Goal: Task Accomplishment & Management: Manage account settings

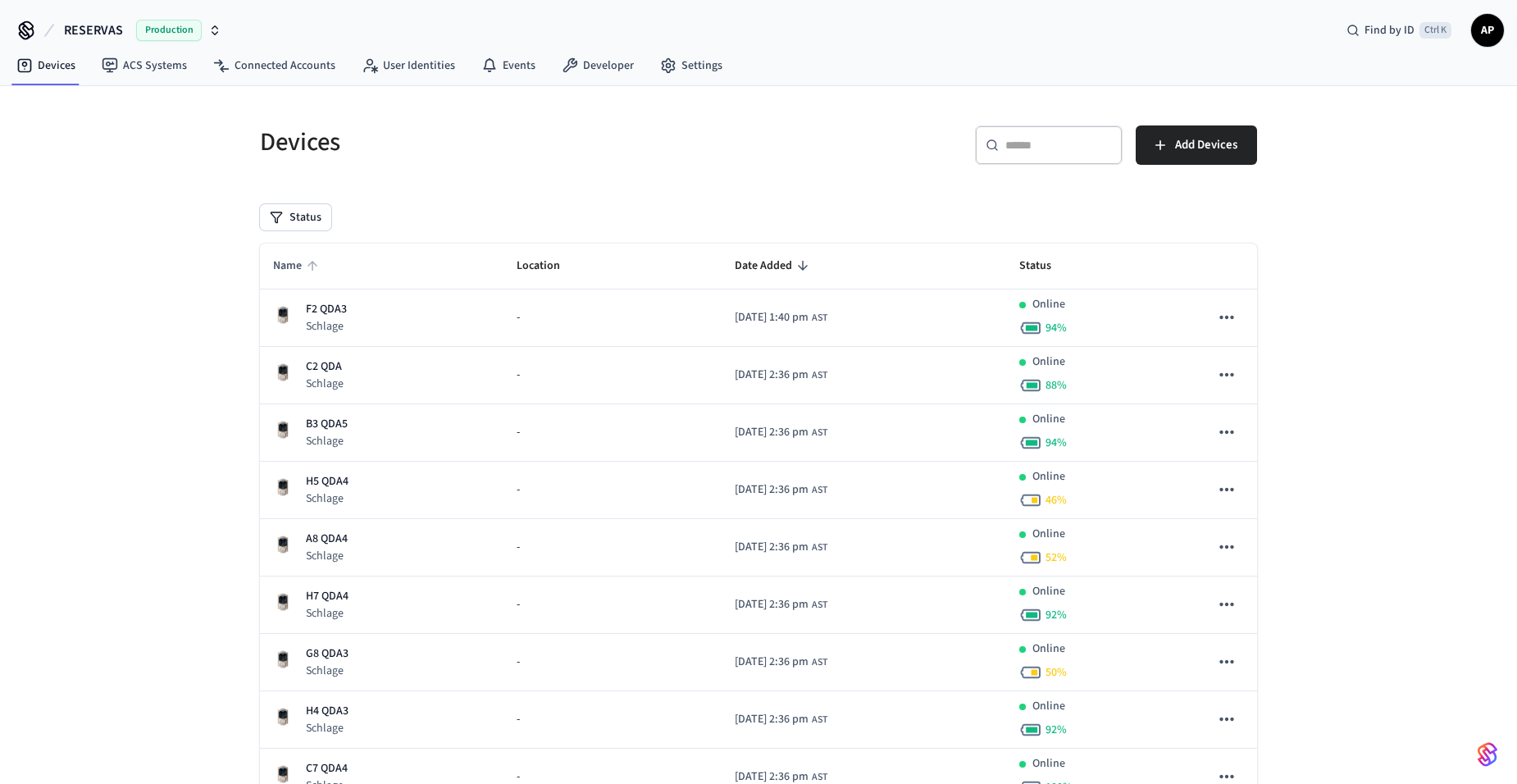
click at [317, 262] on icon "sticky table" at bounding box center [312, 265] width 15 height 15
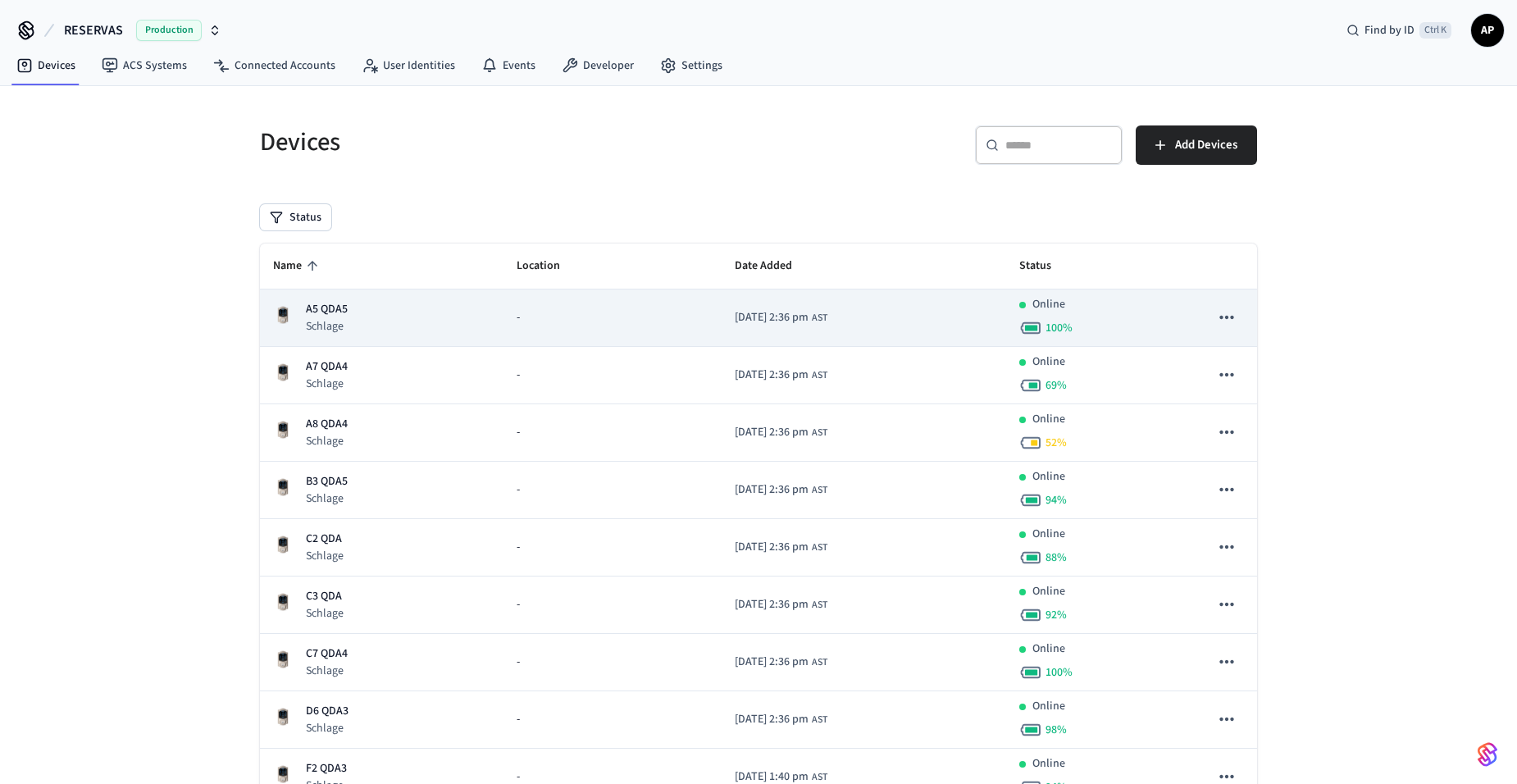
click at [327, 306] on p "A5 QDA5" at bounding box center [326, 310] width 42 height 17
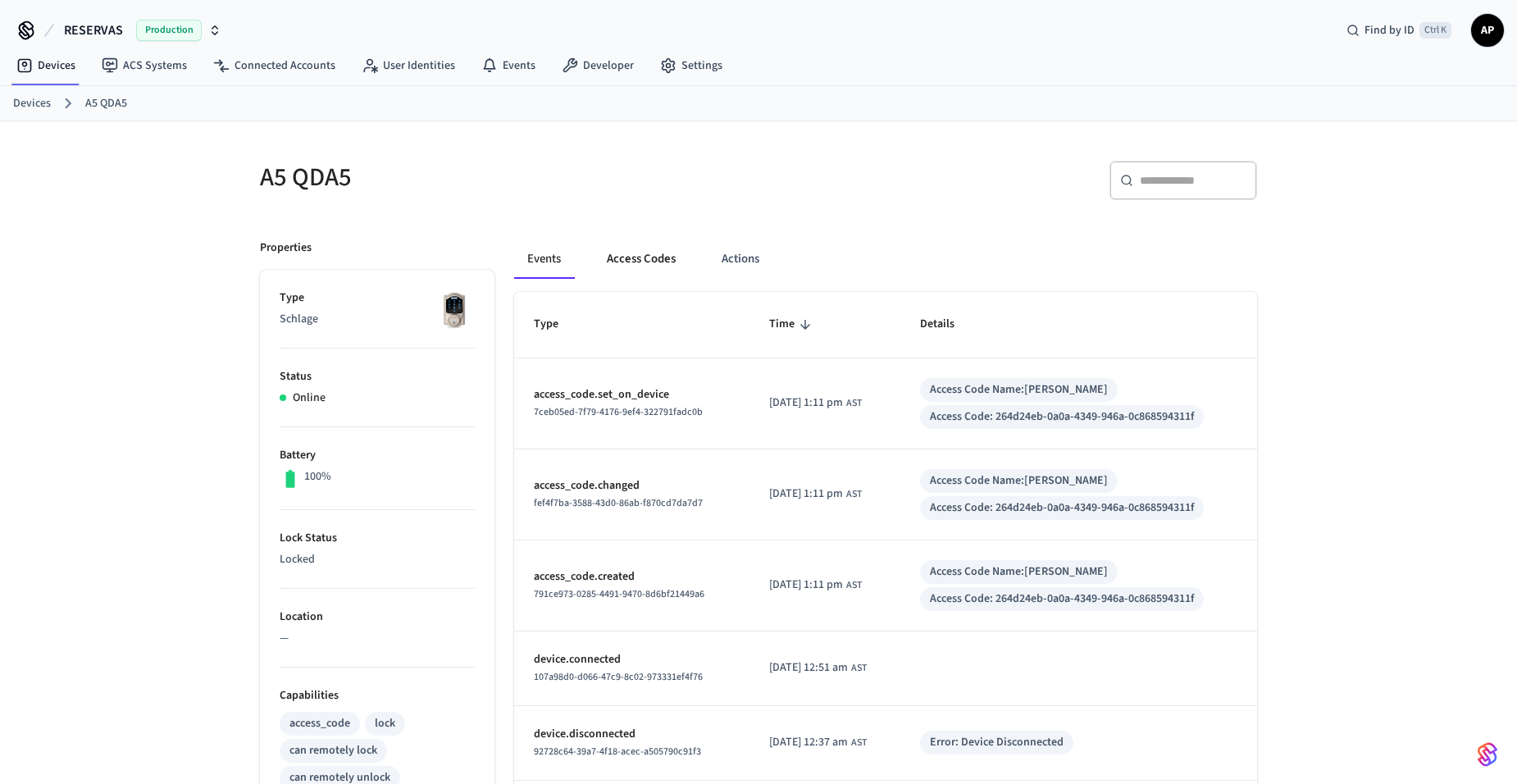
click at [637, 254] on button "Access Codes" at bounding box center [642, 259] width 96 height 39
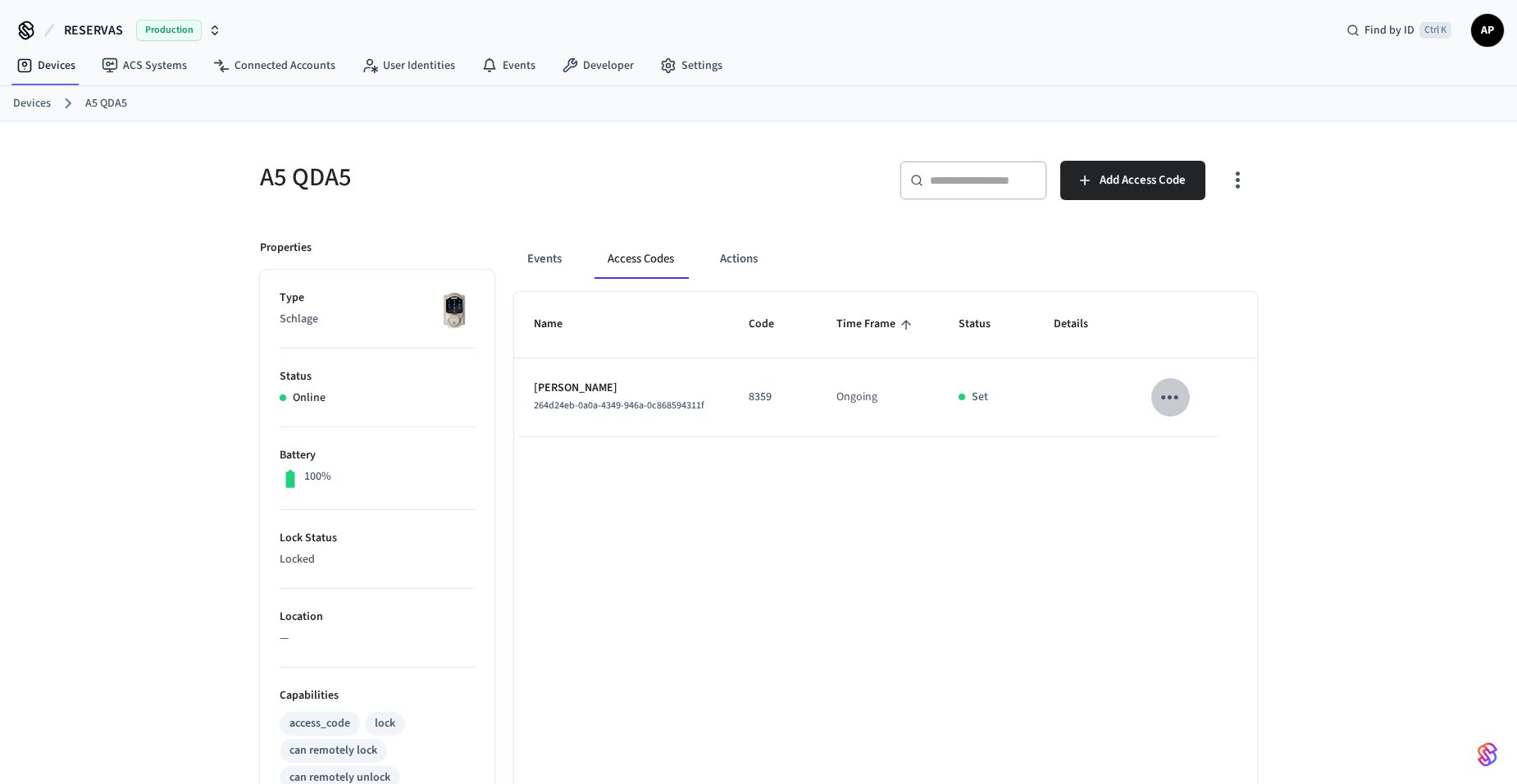
click at [1172, 400] on icon "sticky table" at bounding box center [1170, 397] width 25 height 25
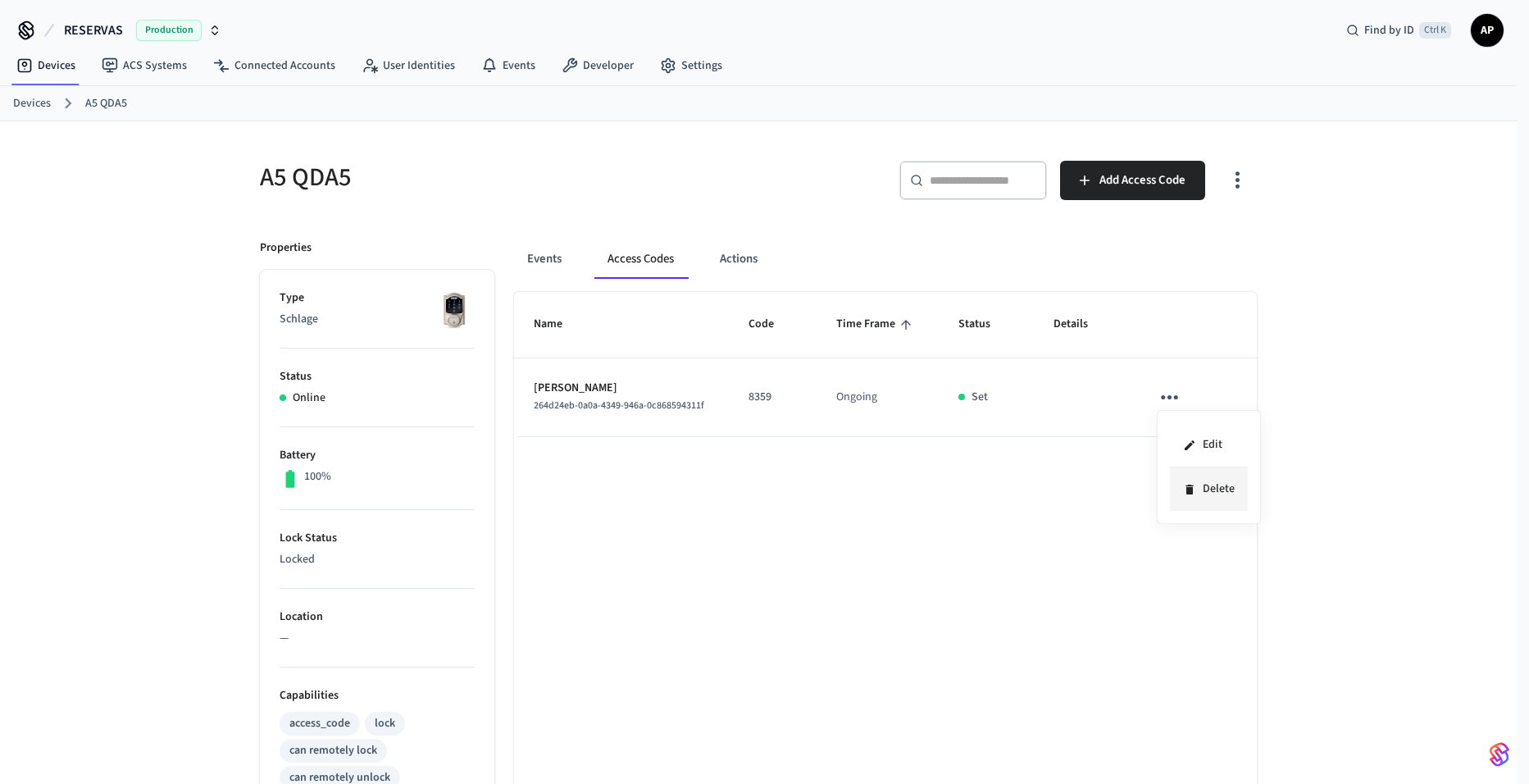
click at [1189, 495] on icon at bounding box center [1190, 489] width 13 height 13
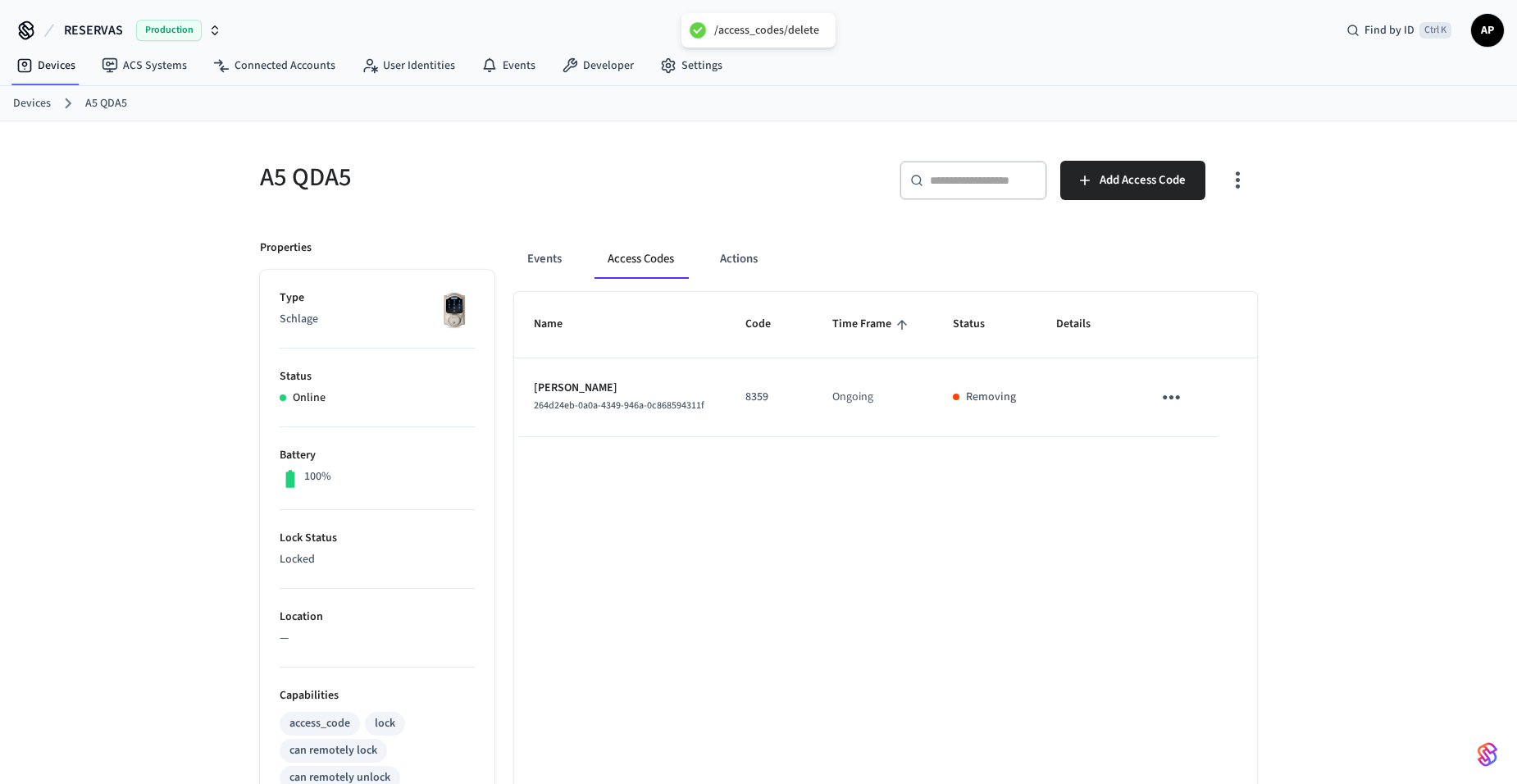
click at [33, 98] on link "Devices" at bounding box center [31, 104] width 37 height 17
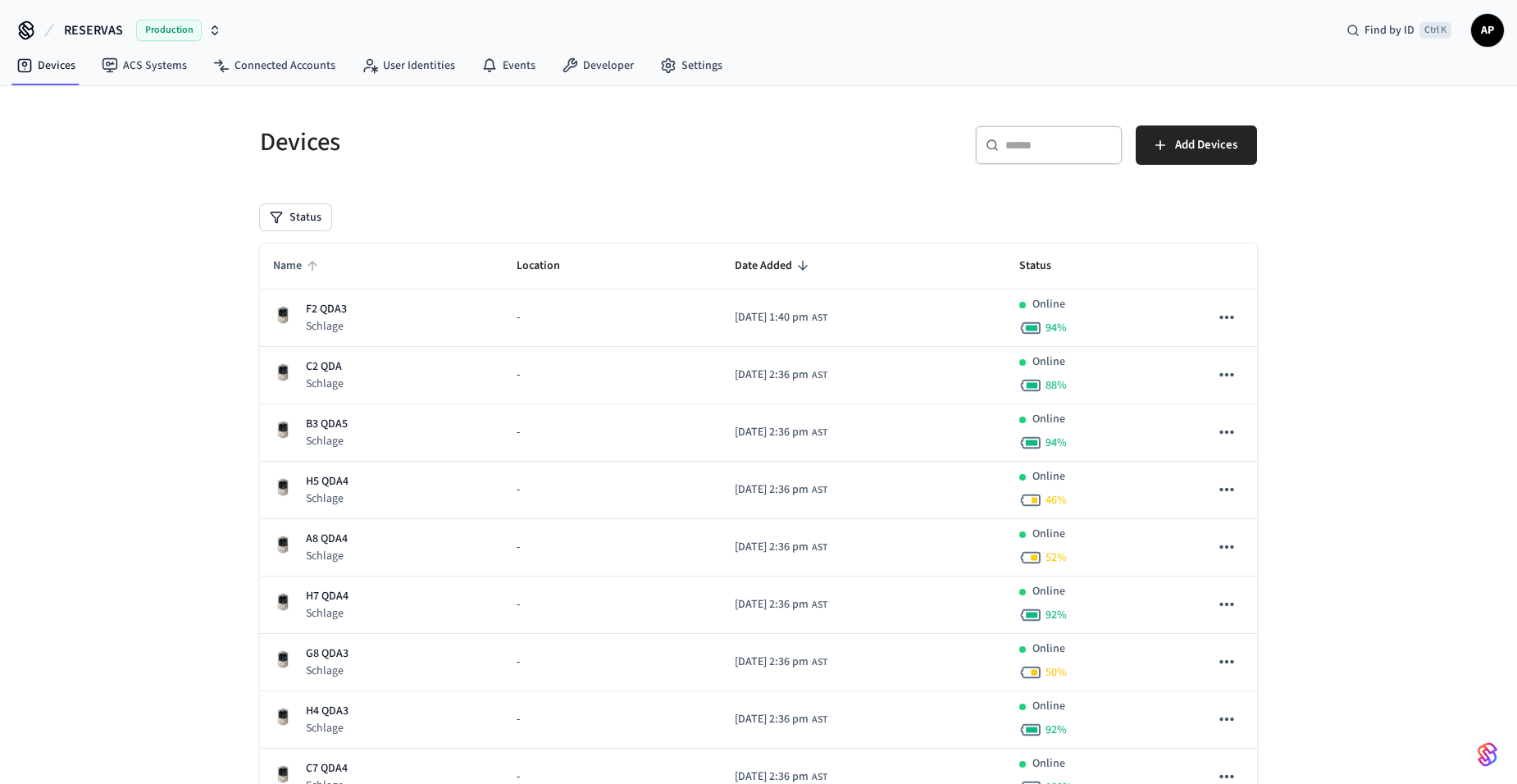
click at [311, 263] on icon "sticky table" at bounding box center [312, 265] width 10 height 10
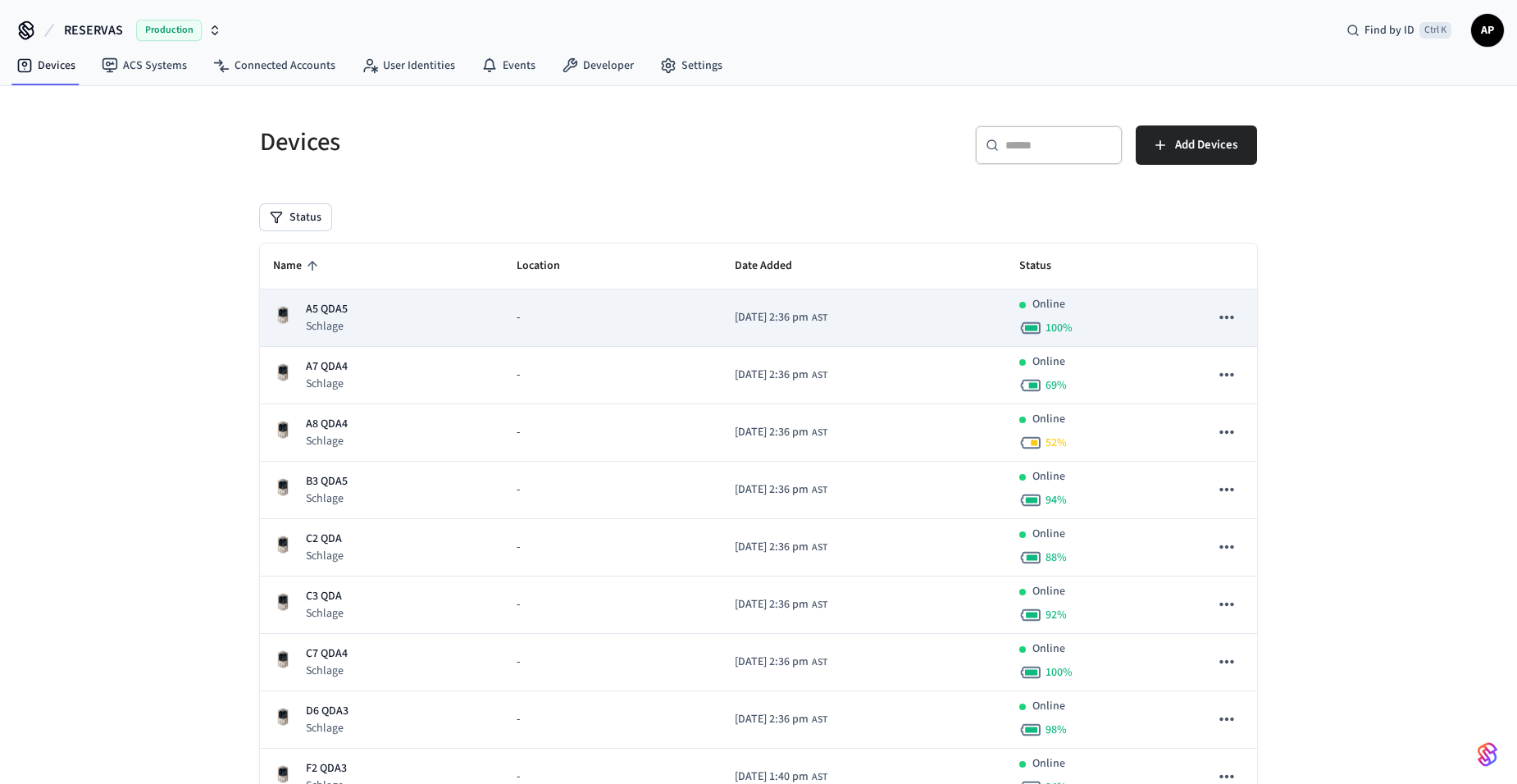
click at [326, 301] on p "A5 QDA5" at bounding box center [326, 310] width 42 height 17
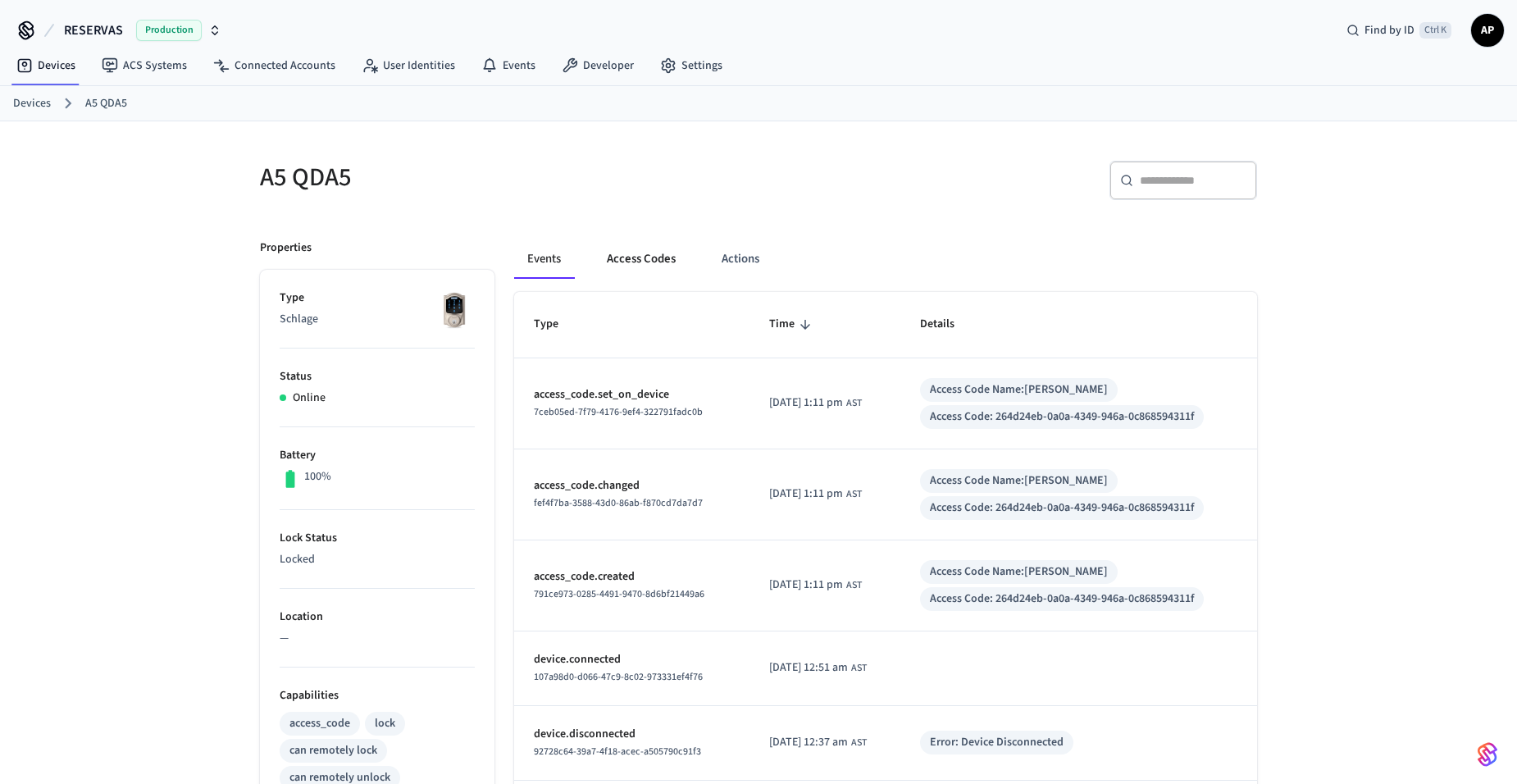
click at [656, 264] on button "Access Codes" at bounding box center [642, 259] width 96 height 39
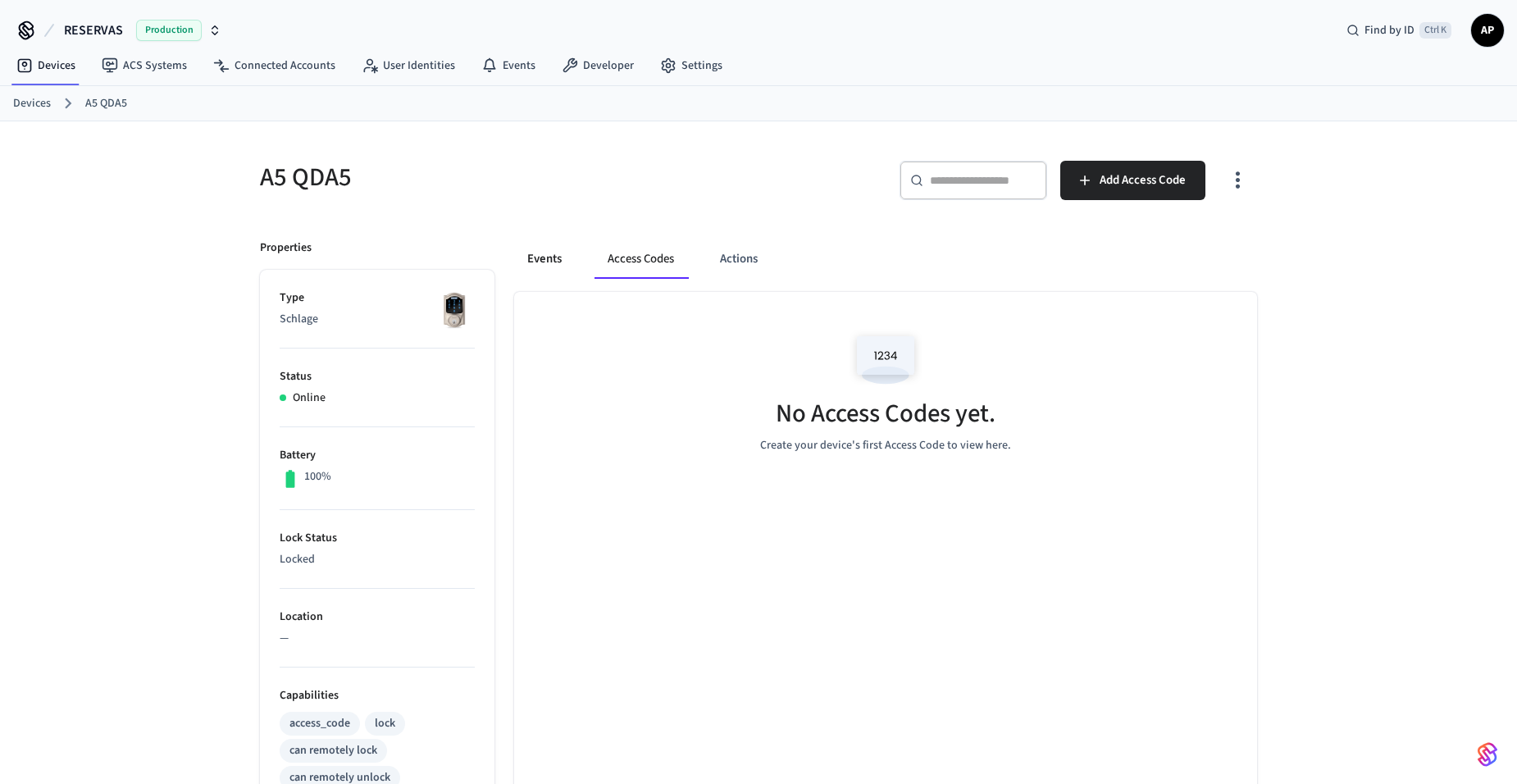
click at [571, 262] on button "Events" at bounding box center [544, 259] width 61 height 39
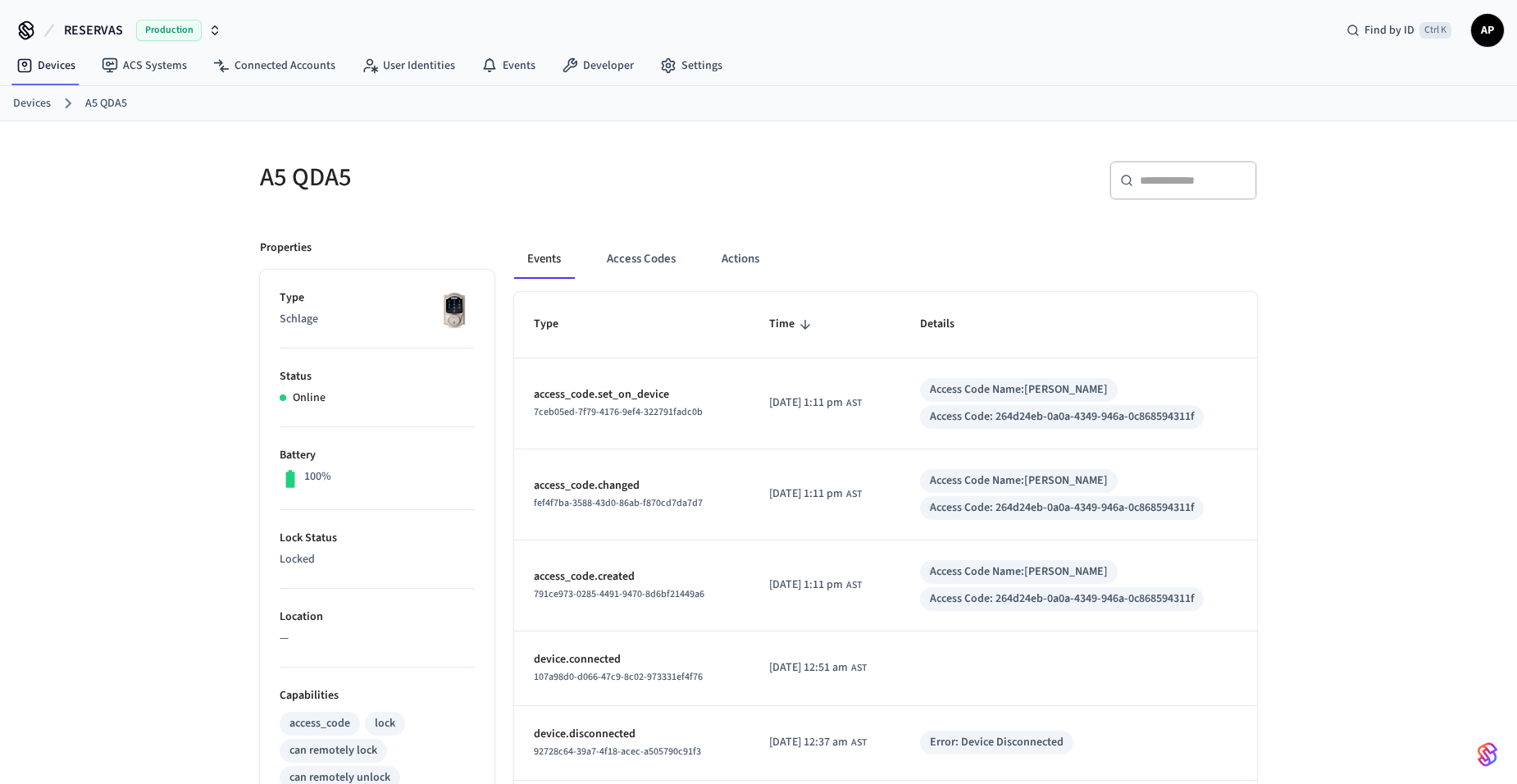
click at [27, 97] on link "Devices" at bounding box center [31, 104] width 37 height 17
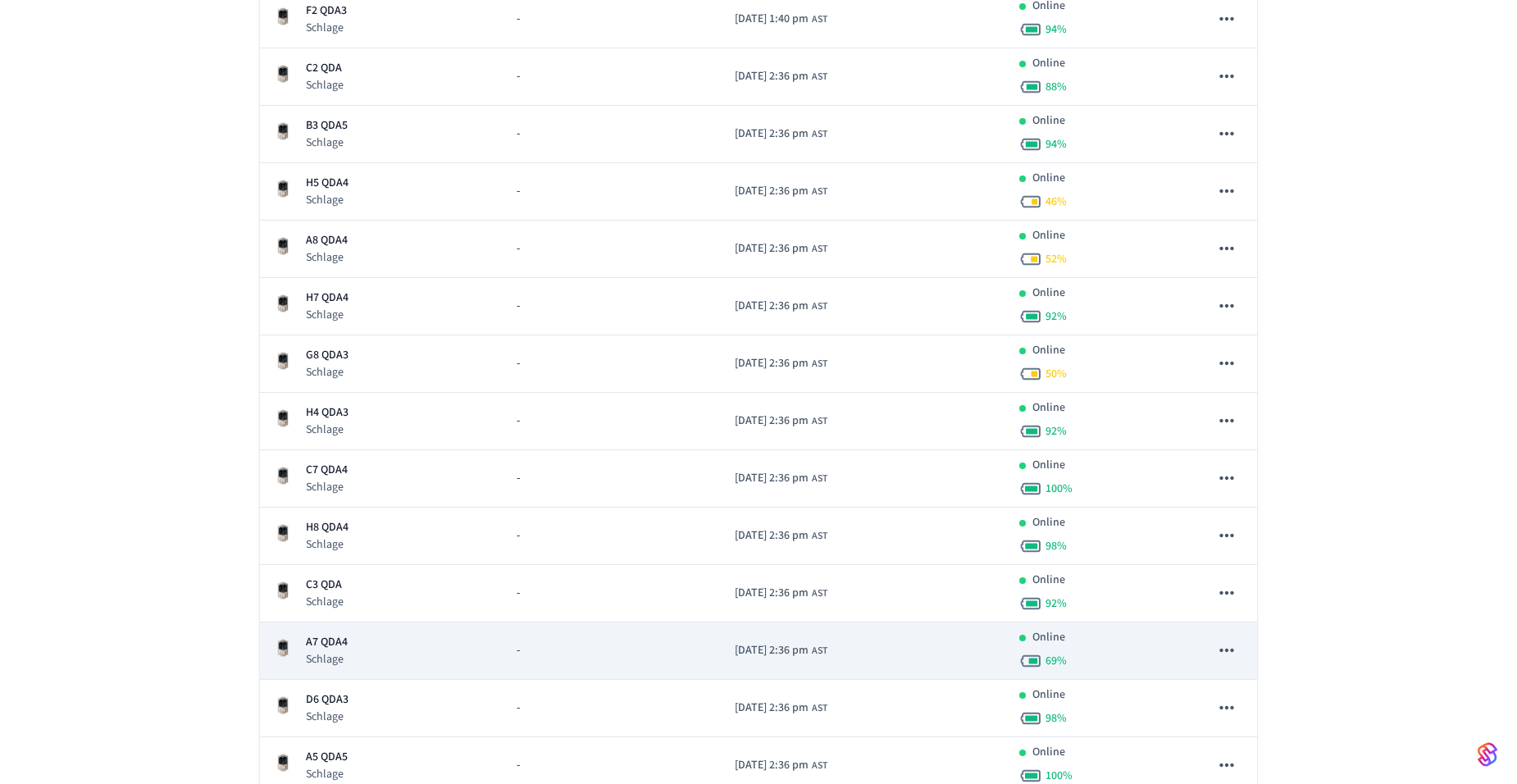
scroll to position [328, 0]
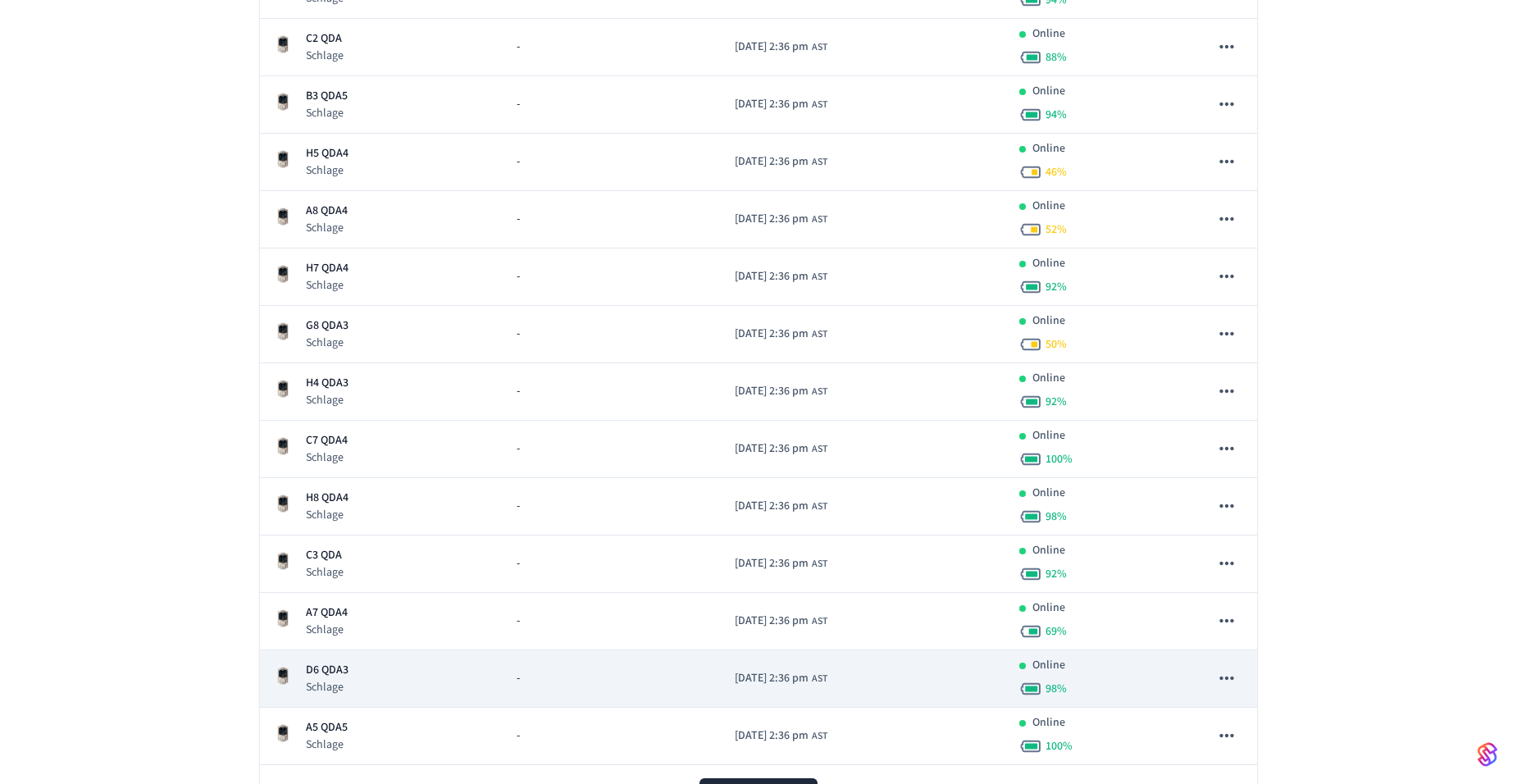
click at [346, 684] on p "Schlage" at bounding box center [326, 687] width 43 height 16
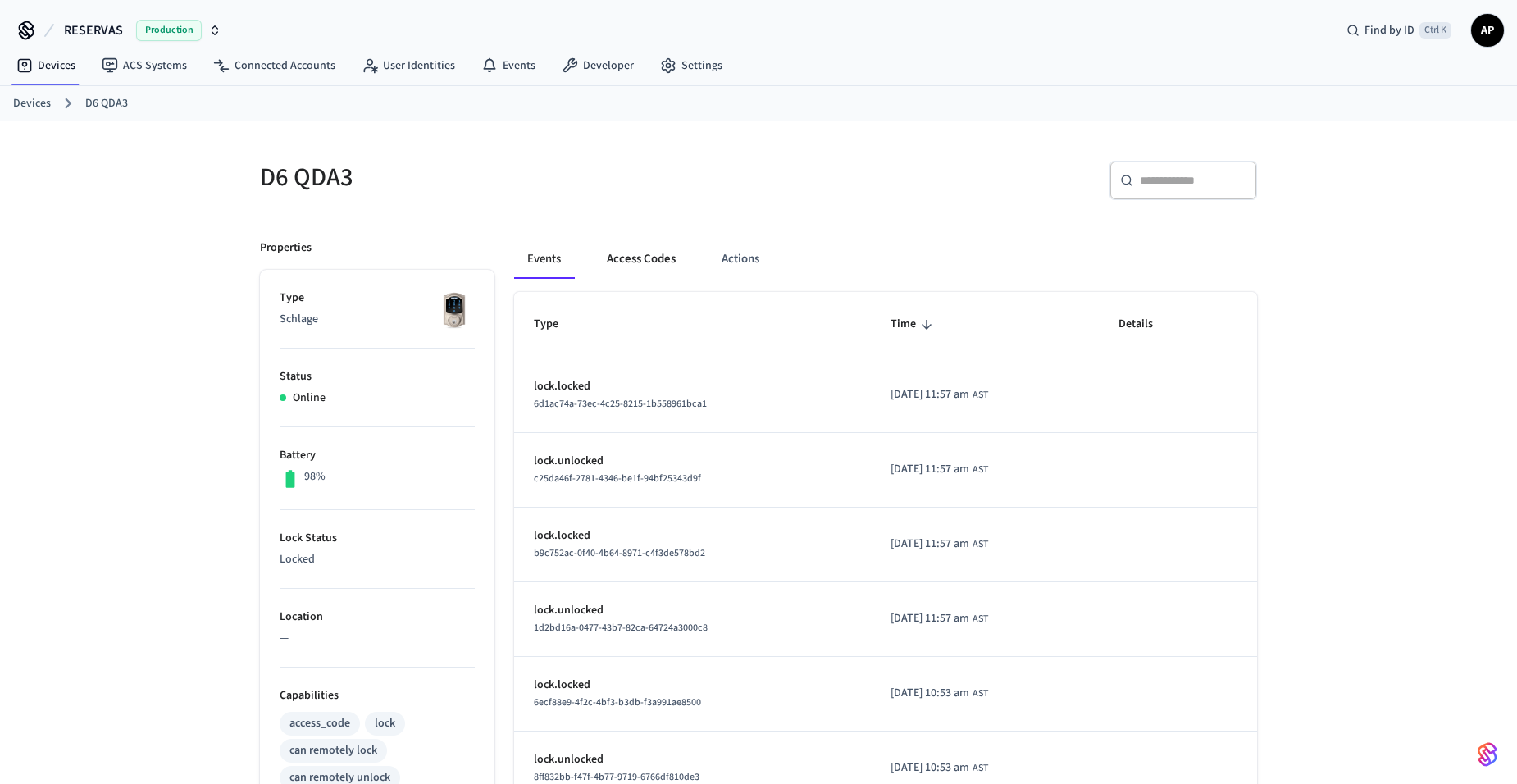
click at [642, 258] on button "Access Codes" at bounding box center [642, 259] width 96 height 39
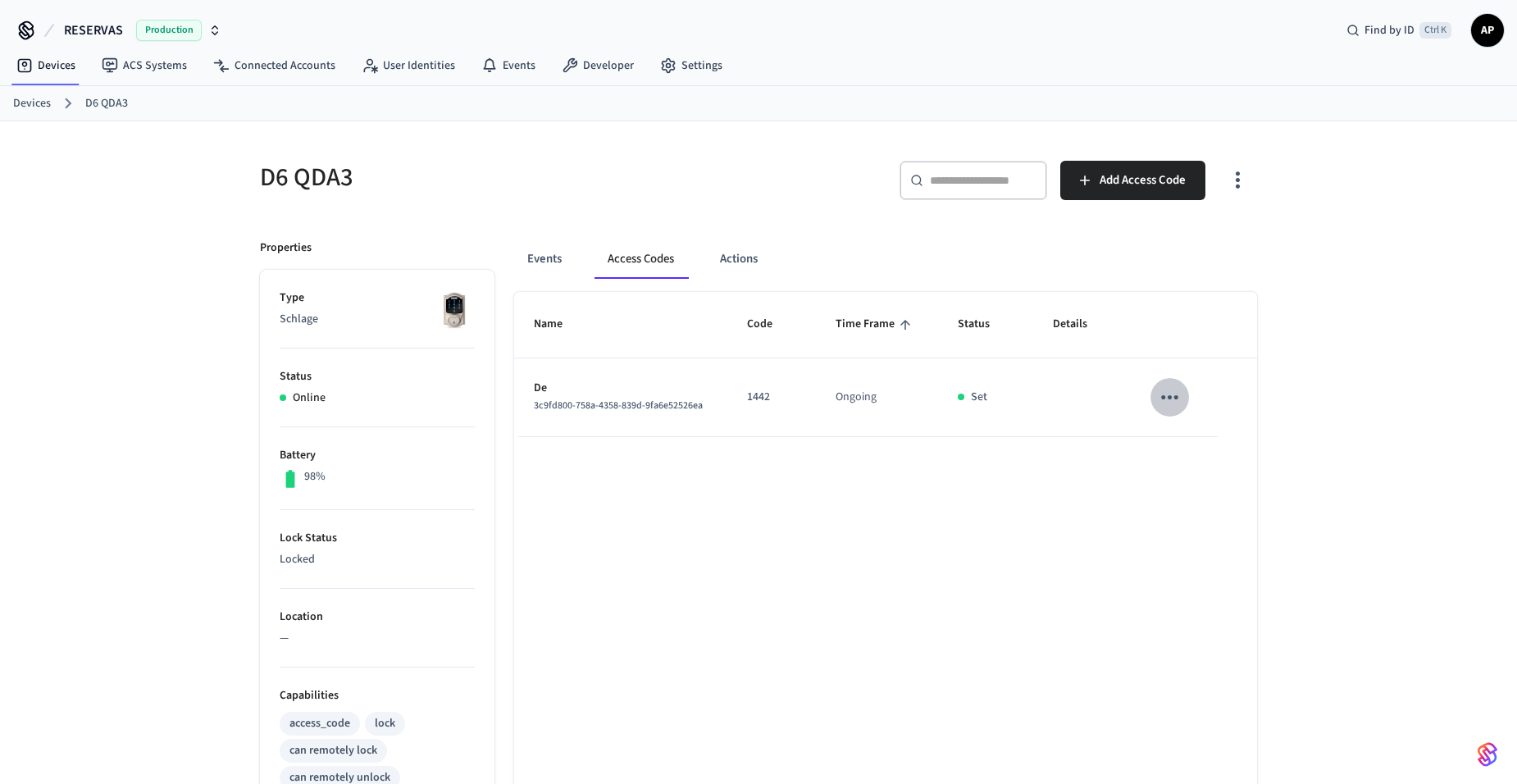
click at [1169, 388] on icon "sticky table" at bounding box center [1170, 397] width 25 height 25
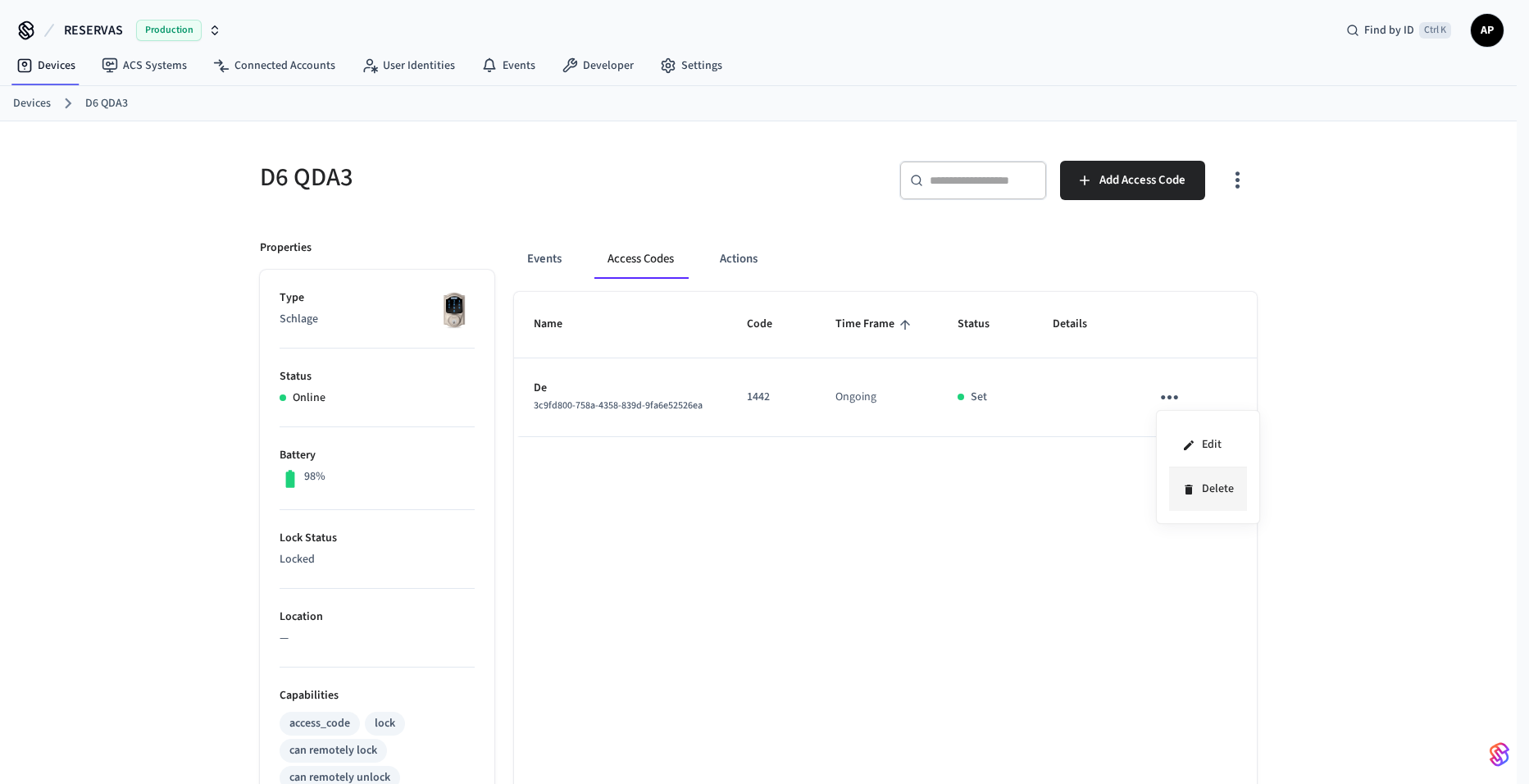
click at [1203, 489] on li "Delete" at bounding box center [1209, 489] width 78 height 43
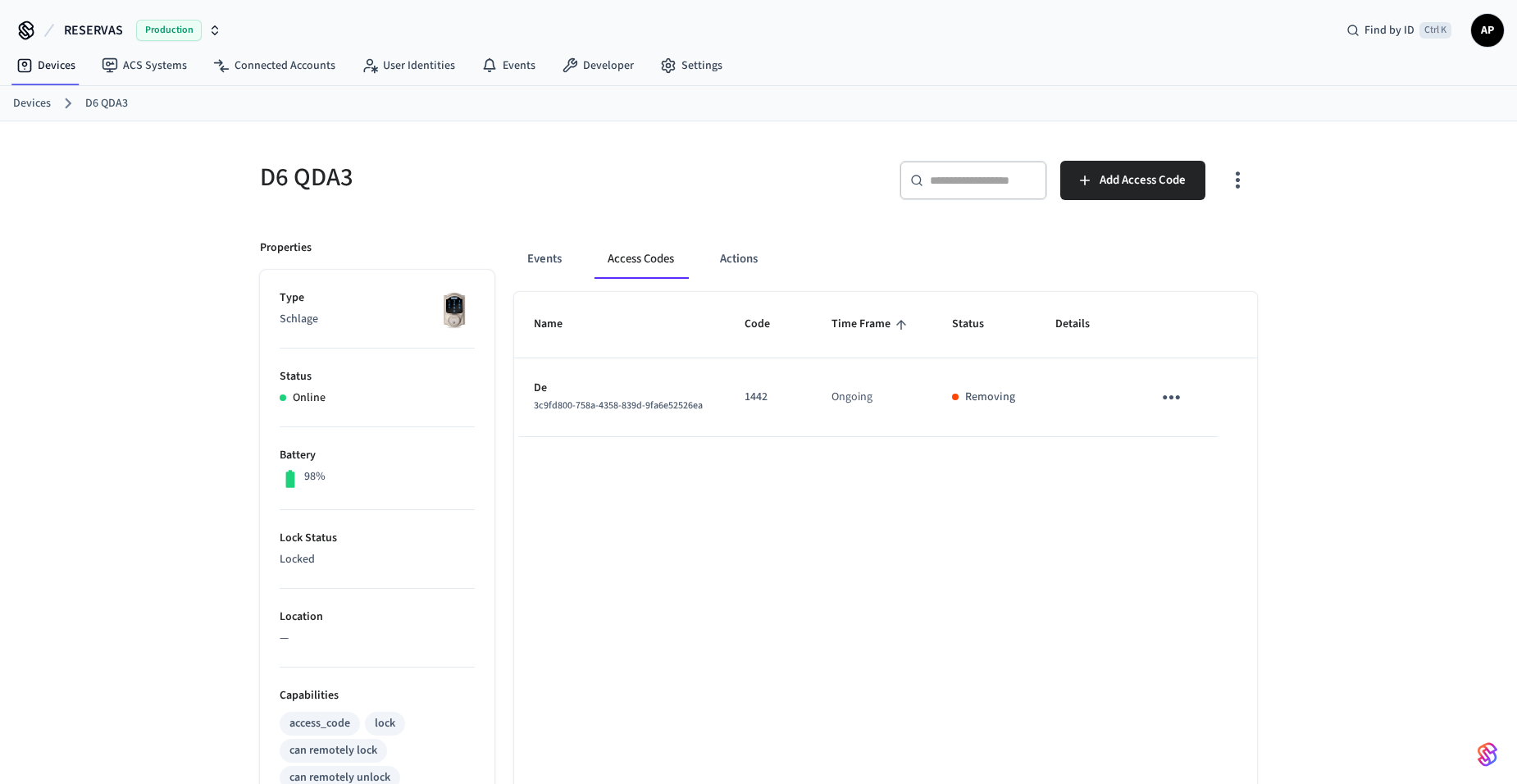
click at [22, 98] on link "Devices" at bounding box center [31, 104] width 37 height 17
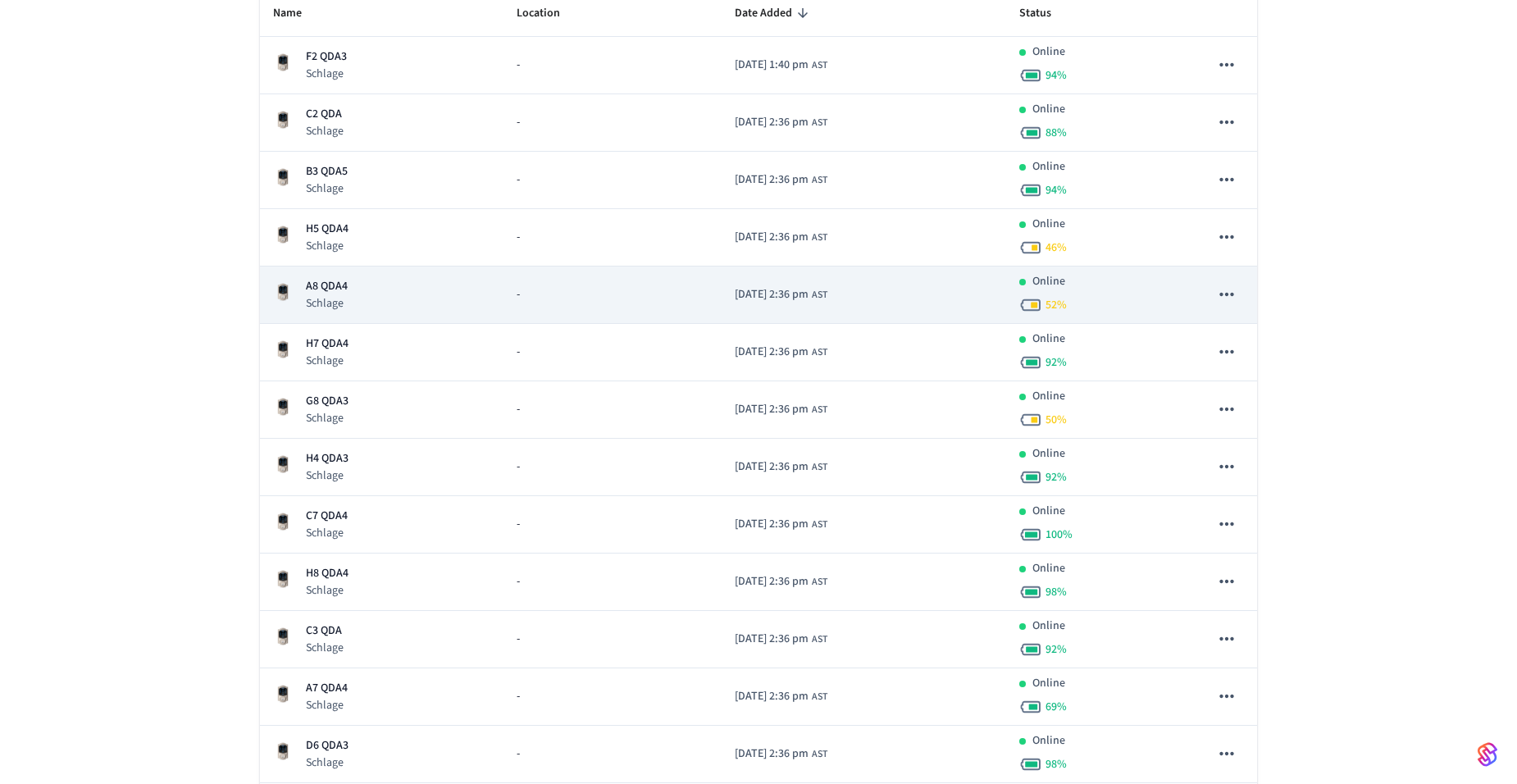
scroll to position [246, 0]
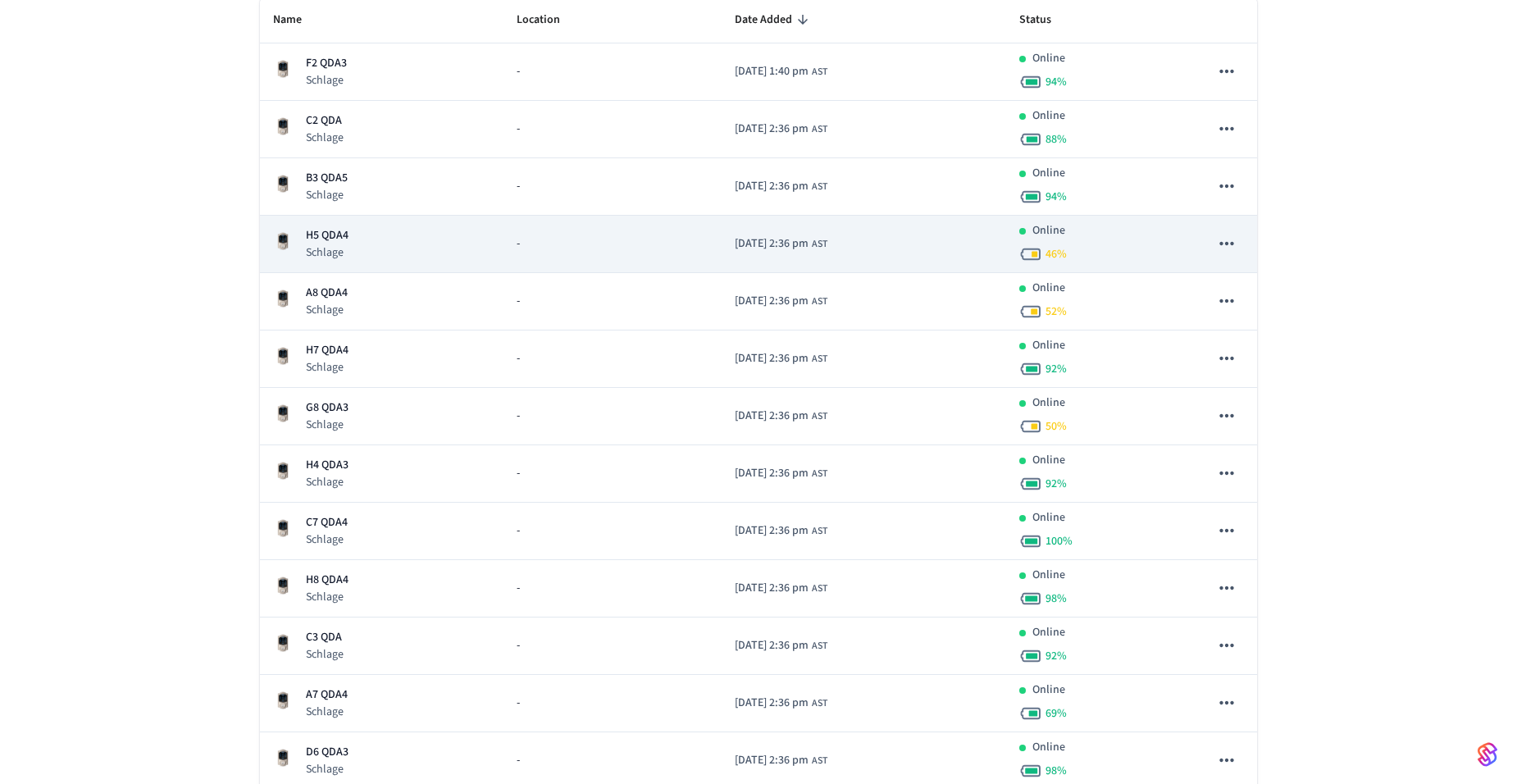
click at [332, 250] on p "Schlage" at bounding box center [326, 252] width 43 height 16
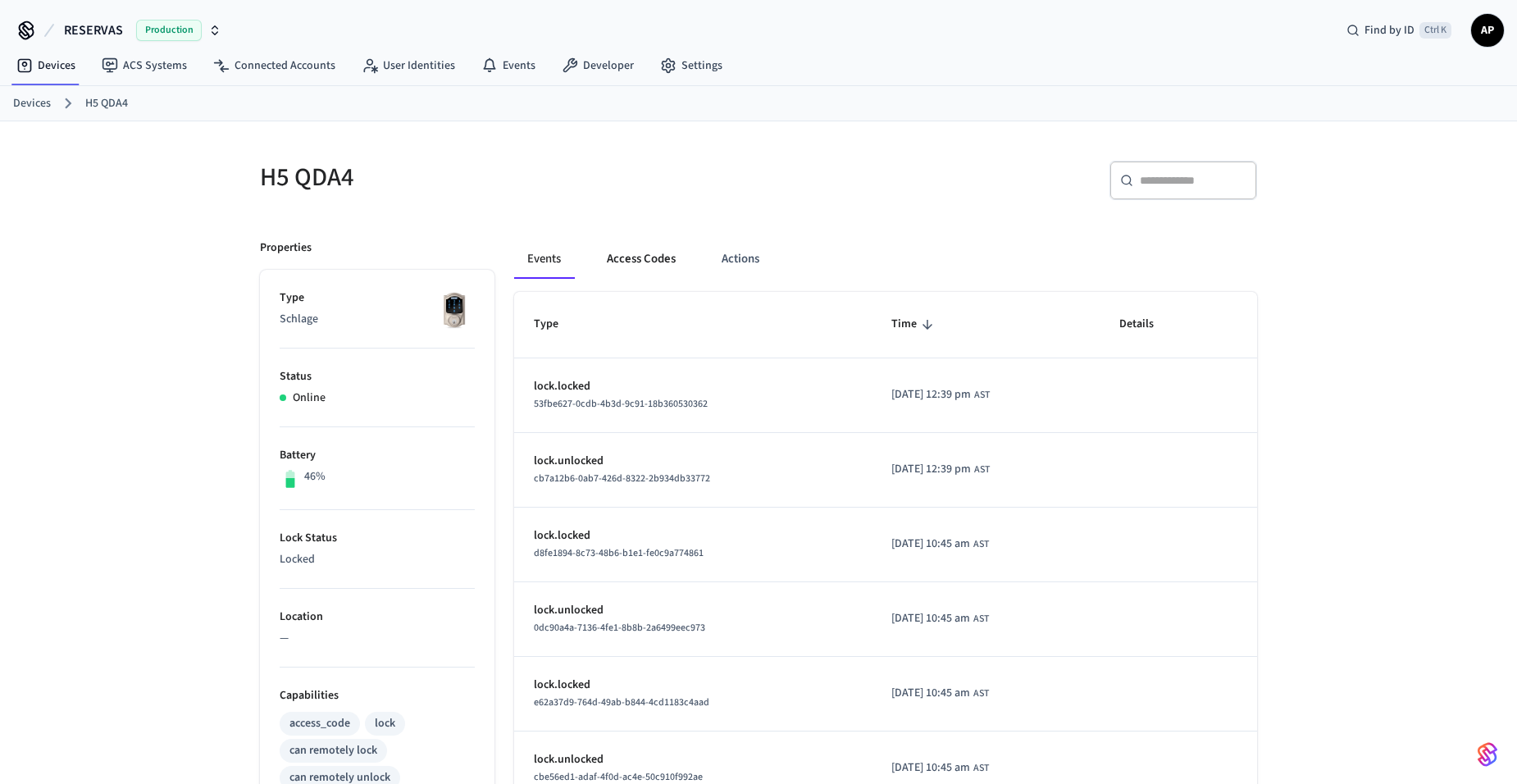
click at [637, 275] on button "Access Codes" at bounding box center [642, 259] width 96 height 39
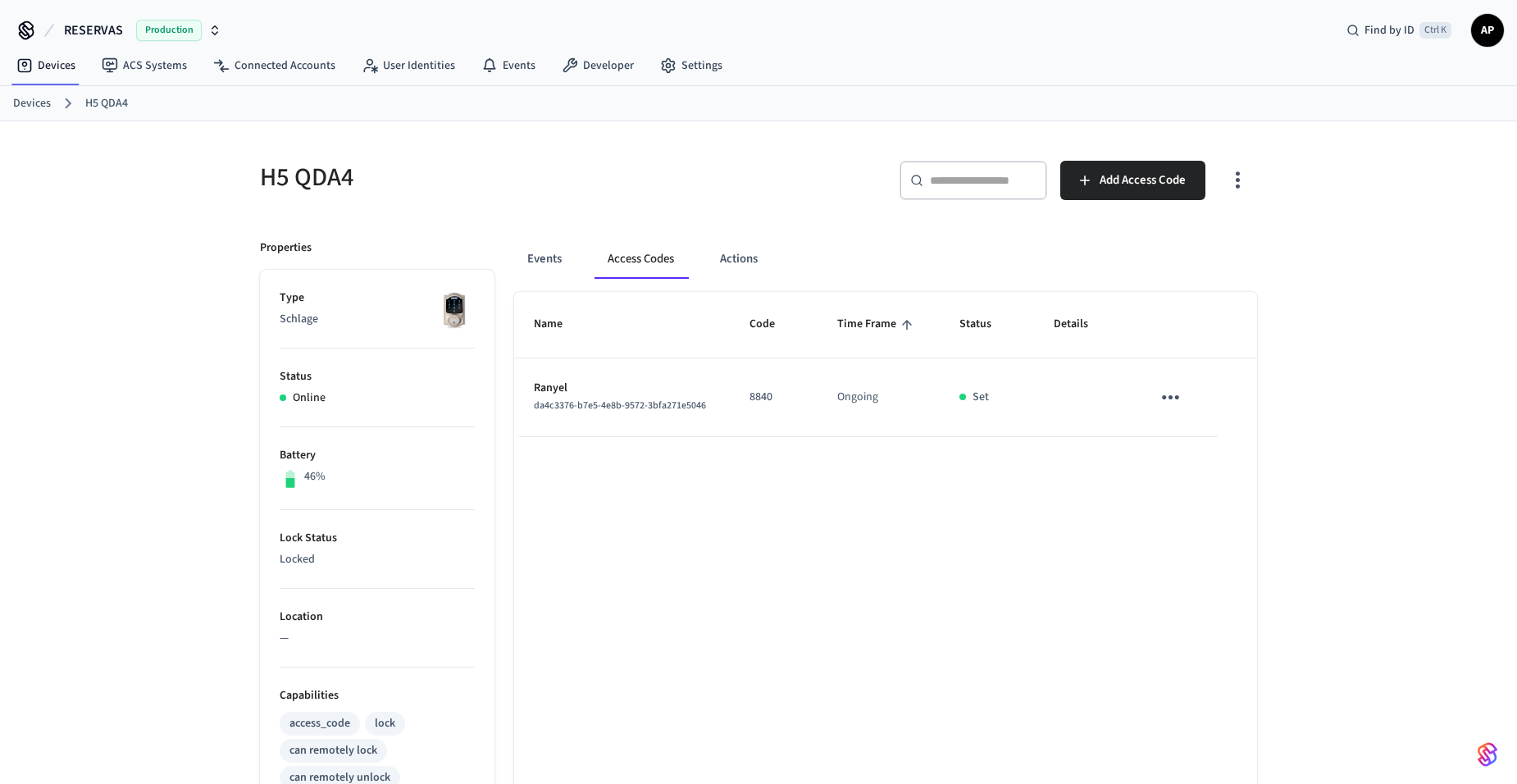
click at [1161, 396] on icon "sticky table" at bounding box center [1171, 397] width 25 height 25
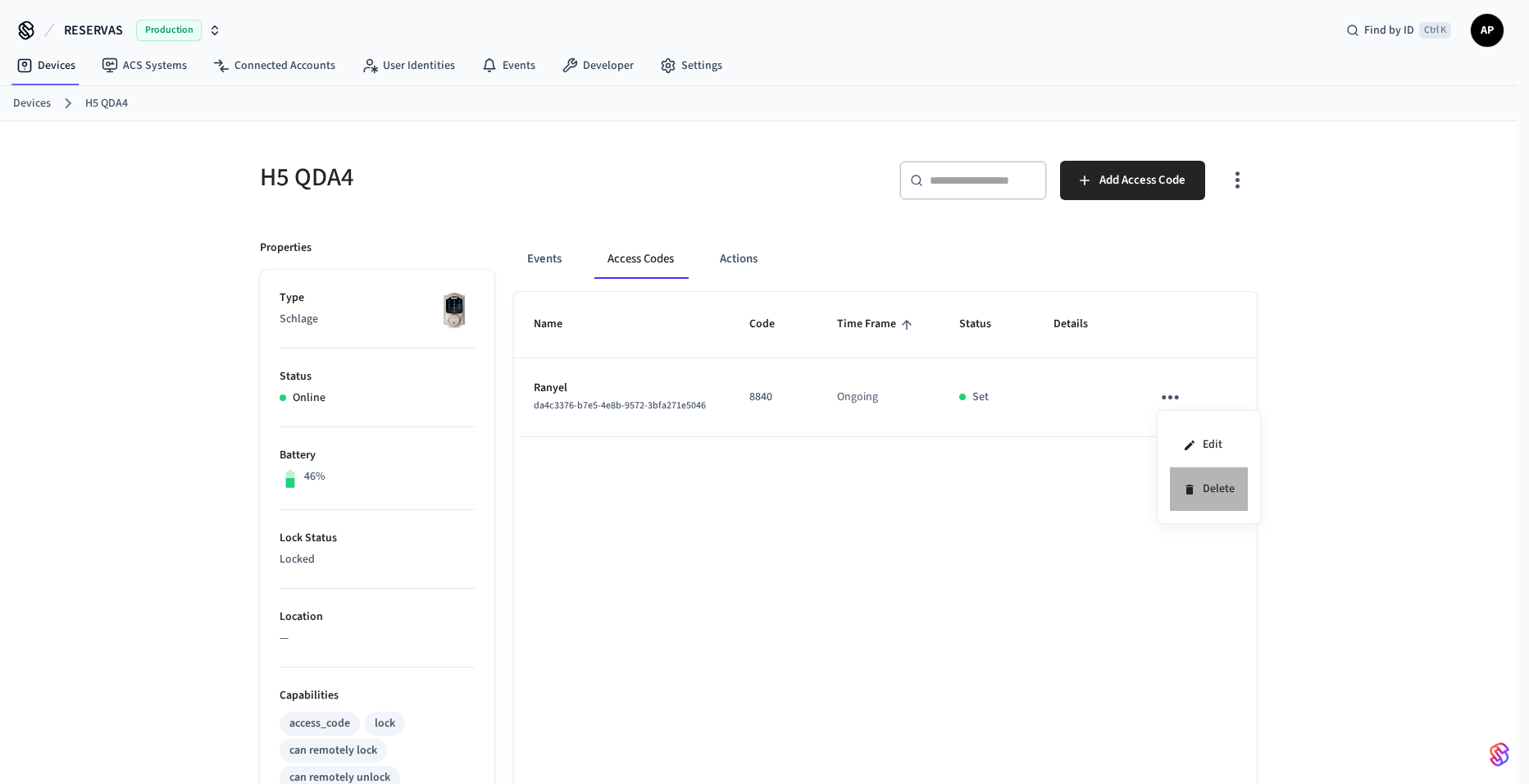
click at [1202, 494] on li "Delete" at bounding box center [1209, 489] width 78 height 43
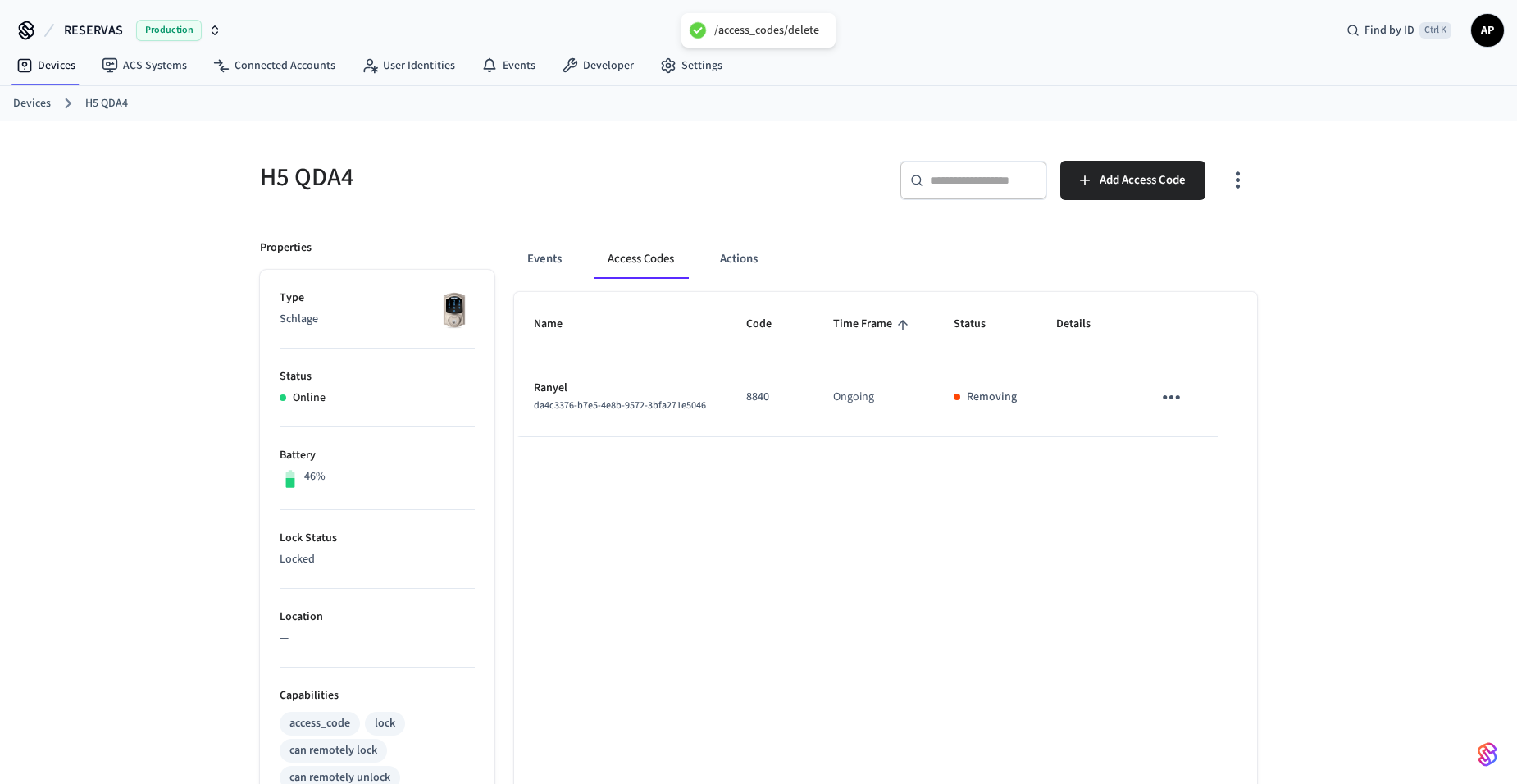
click at [38, 111] on link "Devices" at bounding box center [31, 104] width 37 height 17
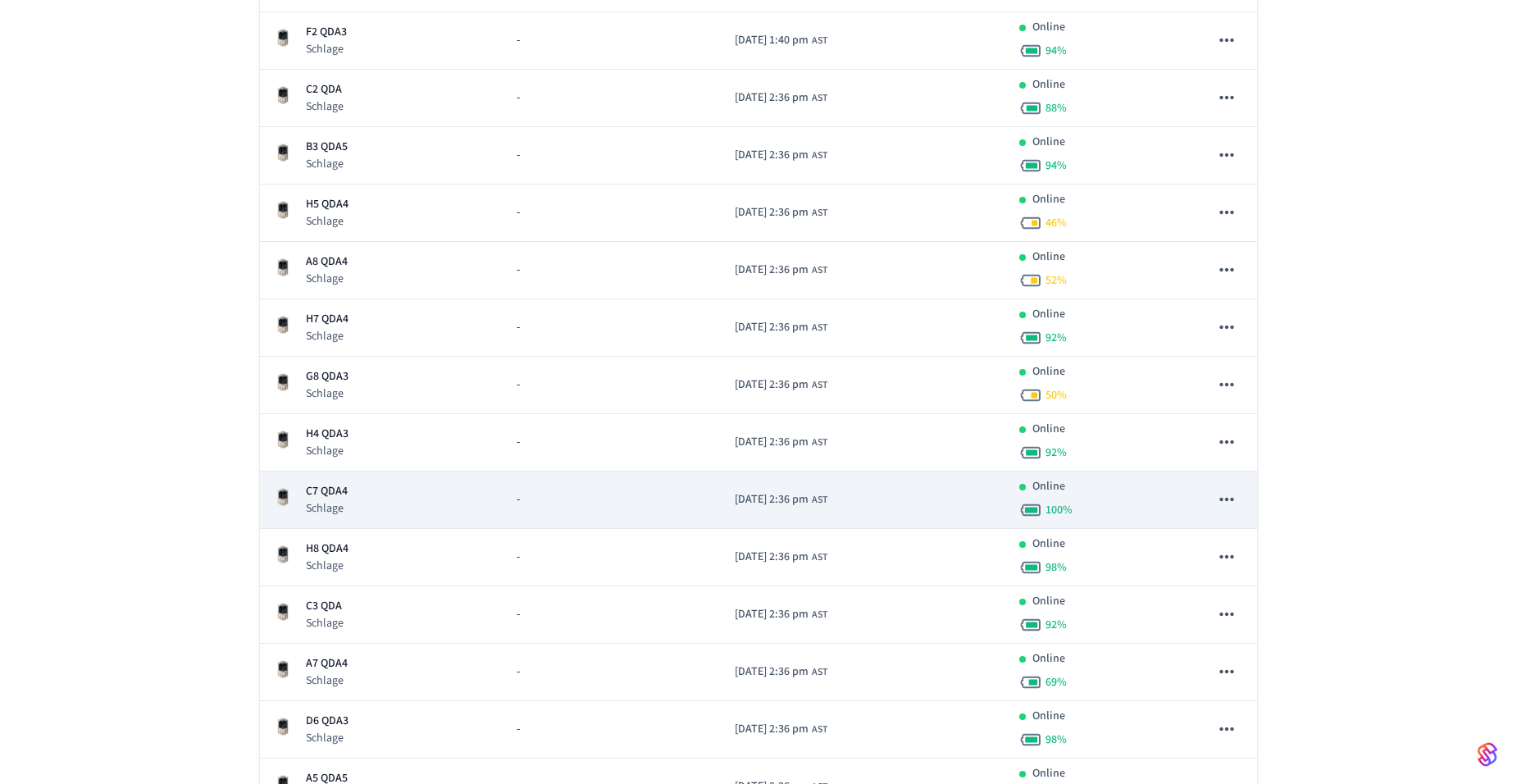
scroll to position [247, 0]
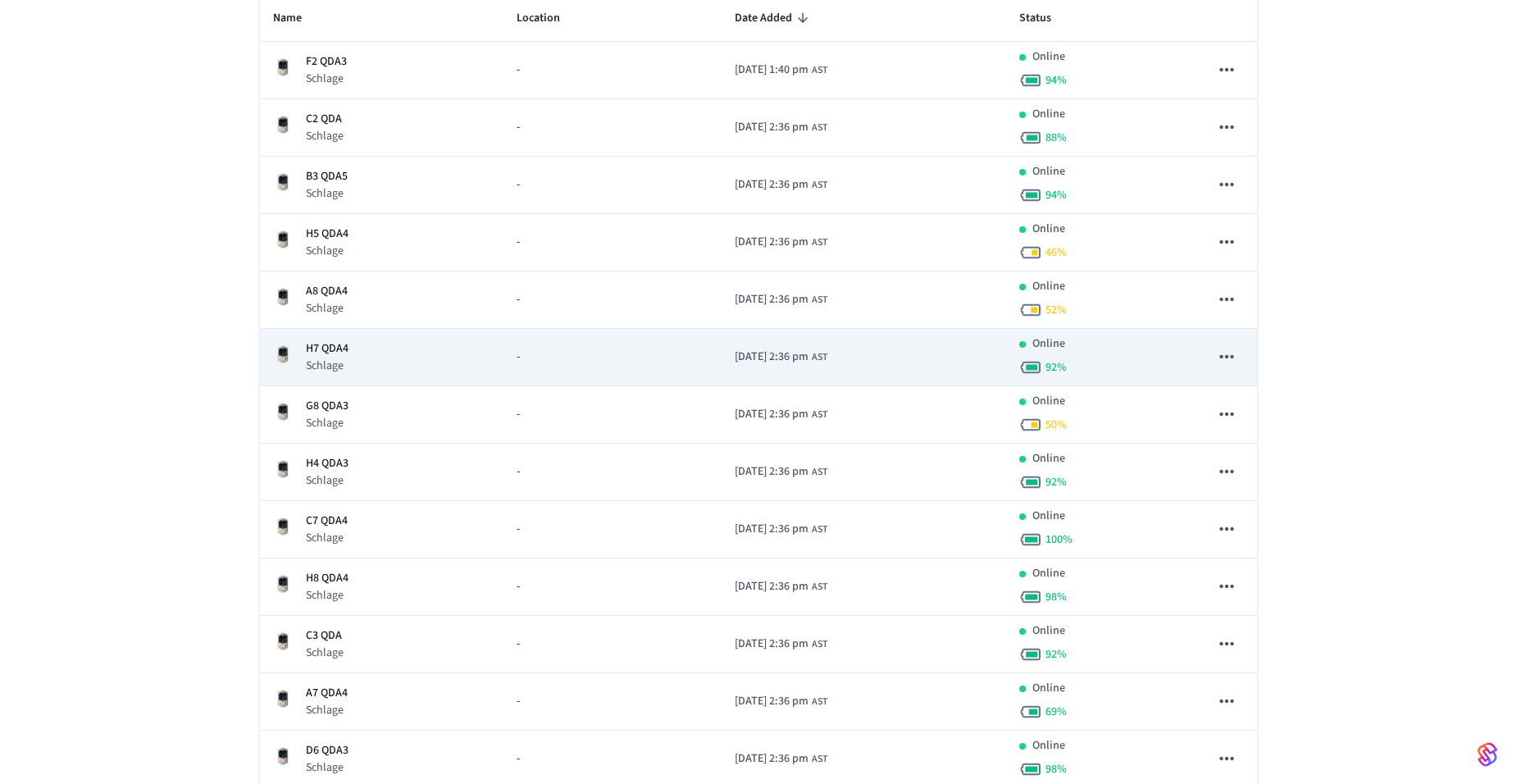
click at [345, 359] on p "Schlage" at bounding box center [326, 366] width 43 height 16
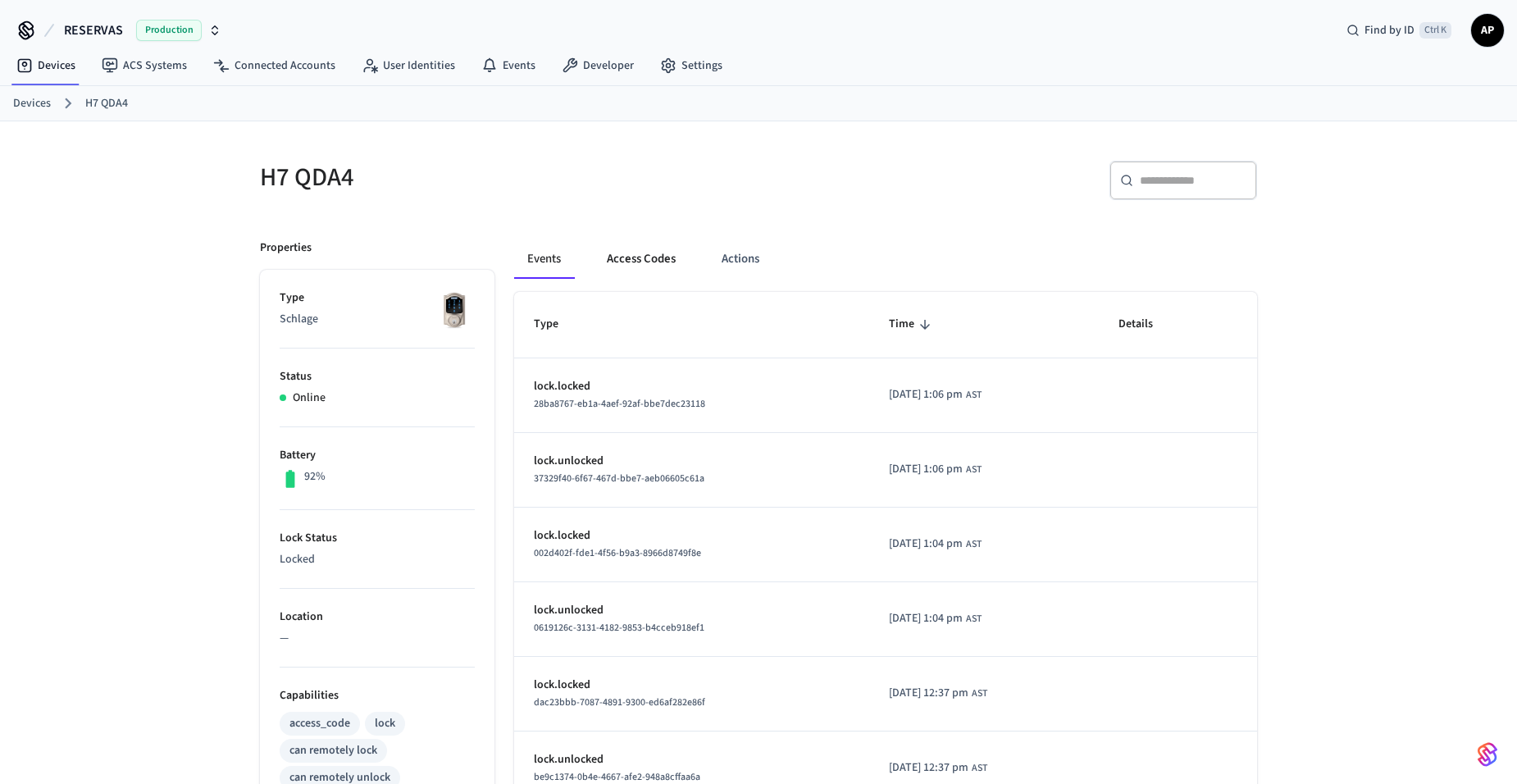
click at [637, 253] on button "Access Codes" at bounding box center [642, 259] width 96 height 39
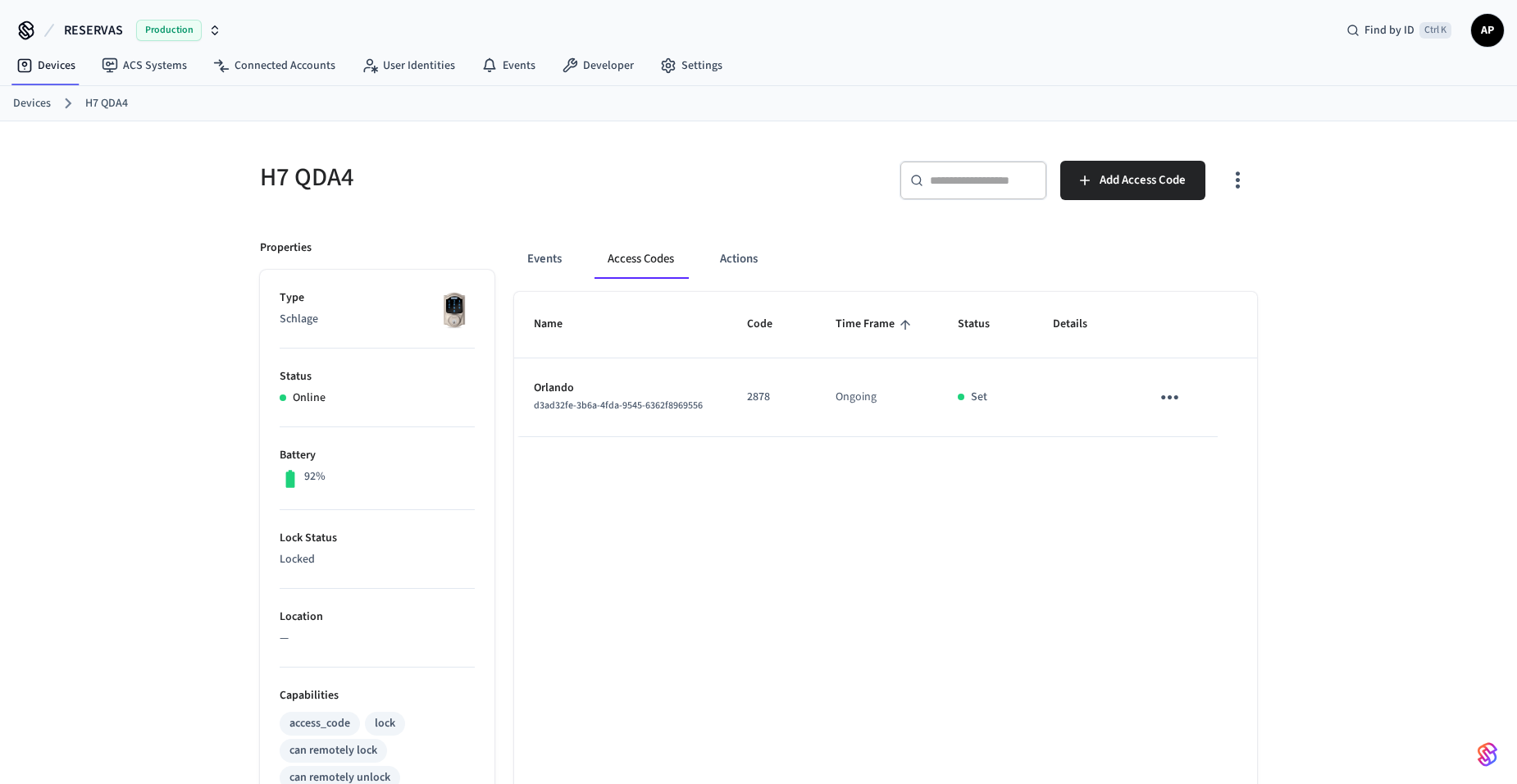
click at [1171, 393] on icon "sticky table" at bounding box center [1170, 397] width 25 height 25
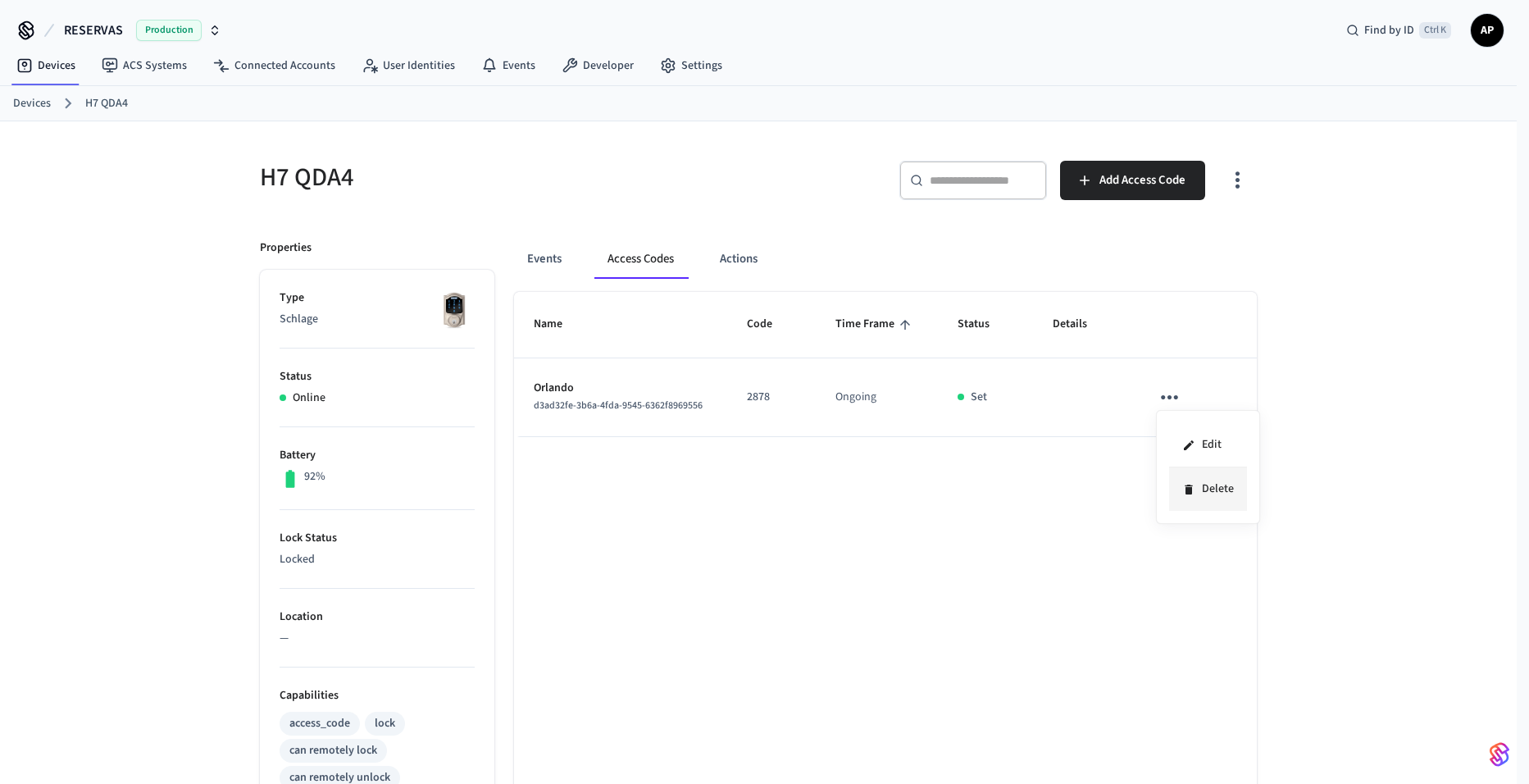
click at [1197, 485] on li "Delete" at bounding box center [1209, 489] width 78 height 43
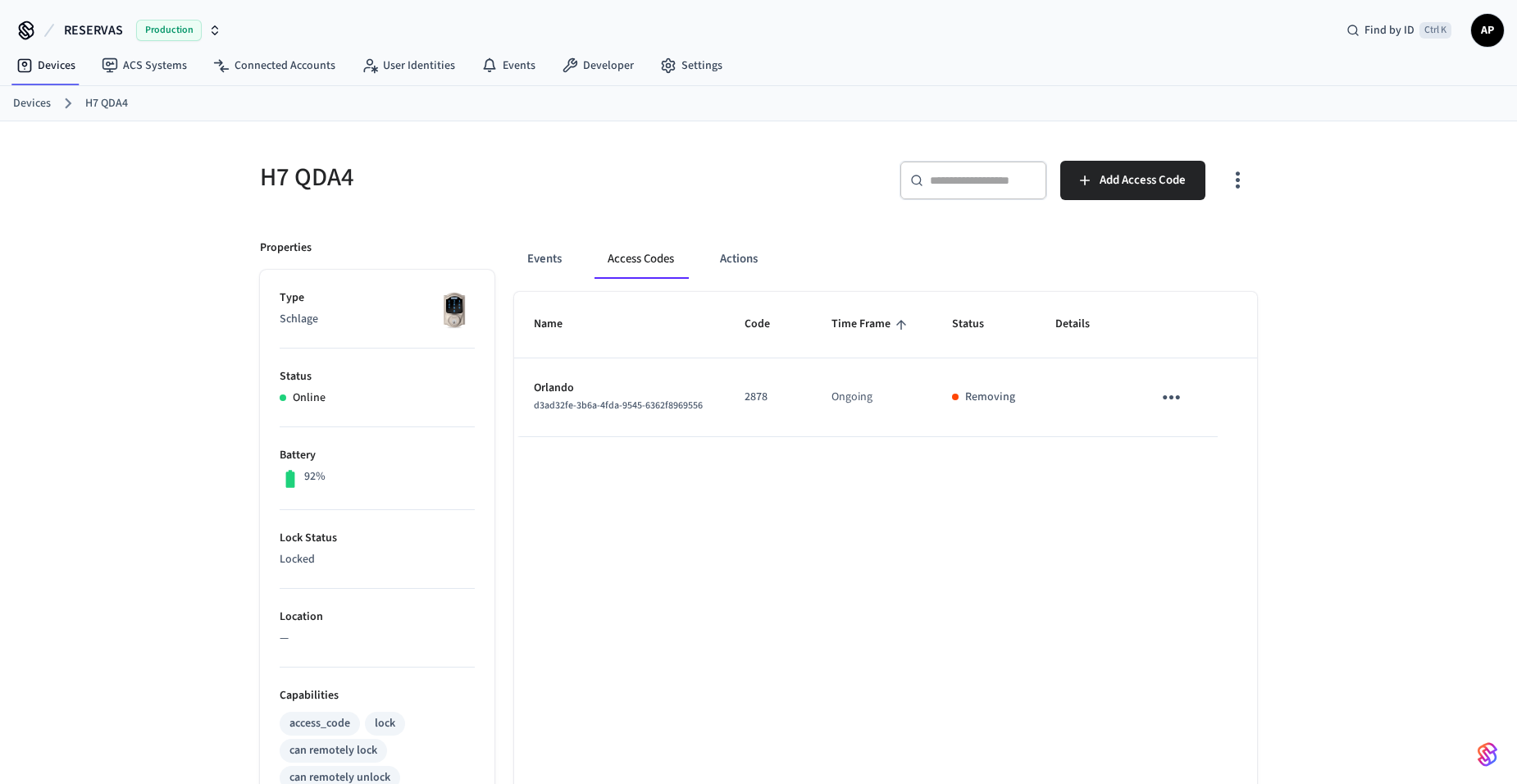
click at [31, 105] on link "Devices" at bounding box center [31, 104] width 37 height 17
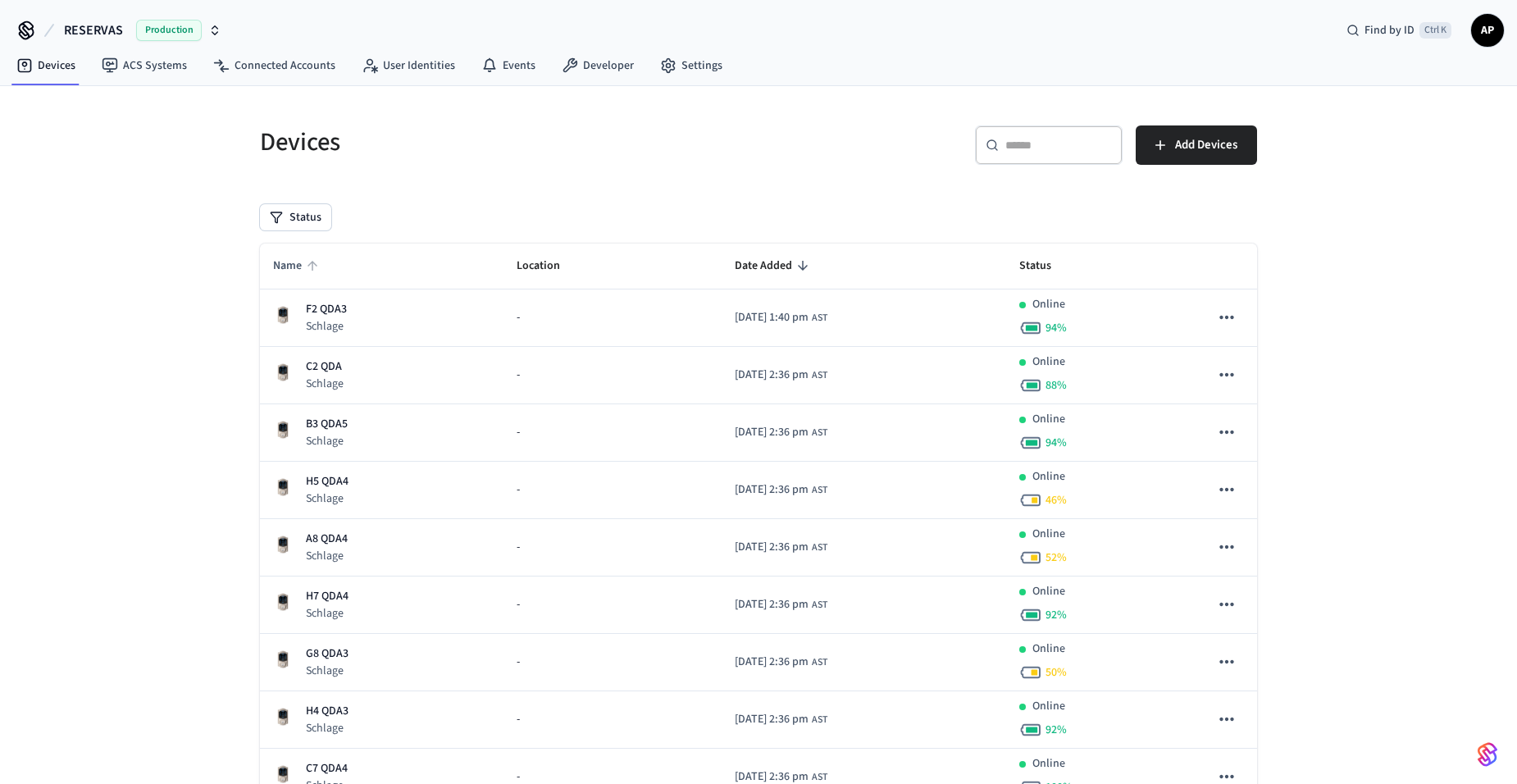
click at [309, 263] on icon "sticky table" at bounding box center [312, 265] width 15 height 15
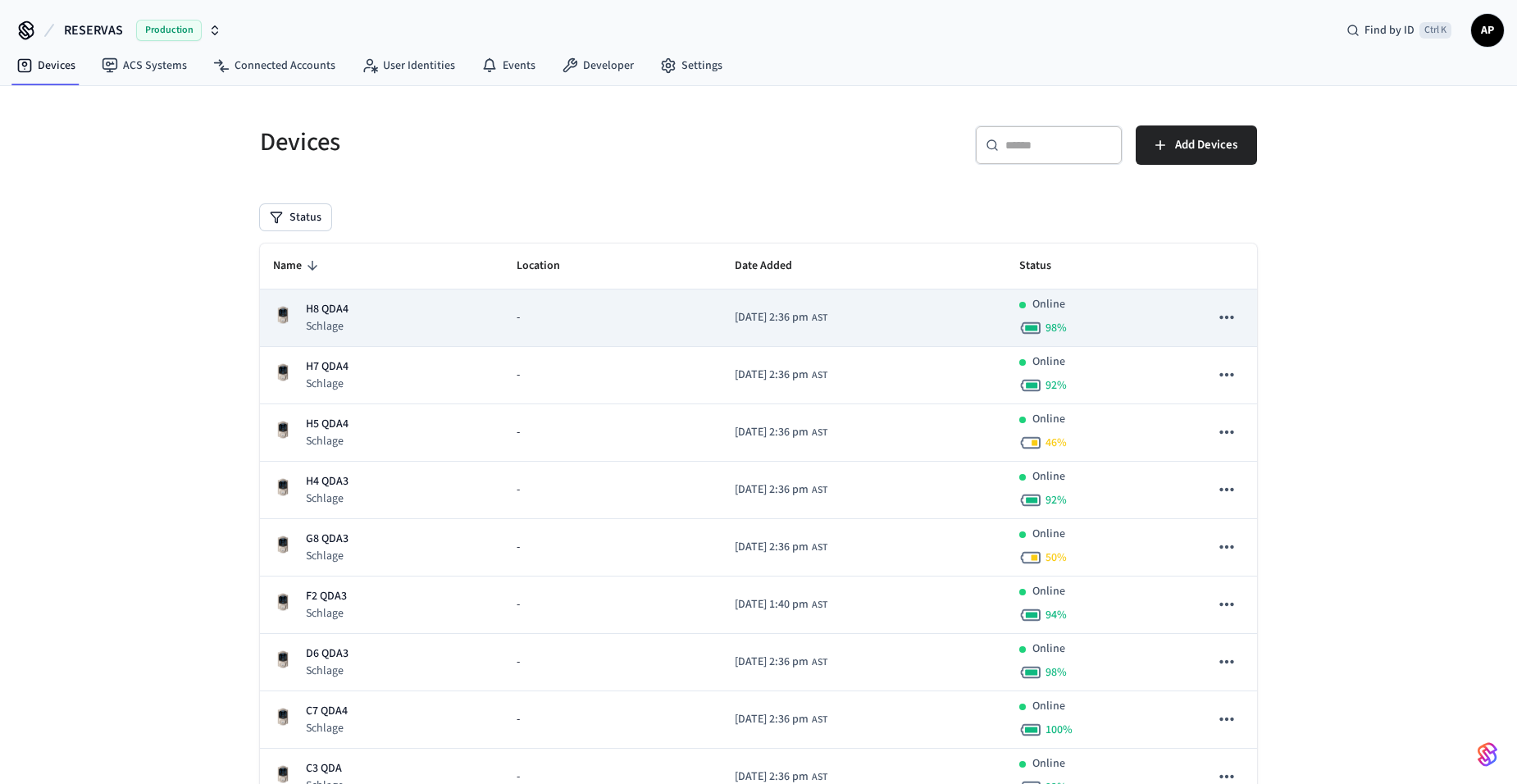
click at [323, 306] on p "H8 QDA4" at bounding box center [326, 310] width 43 height 17
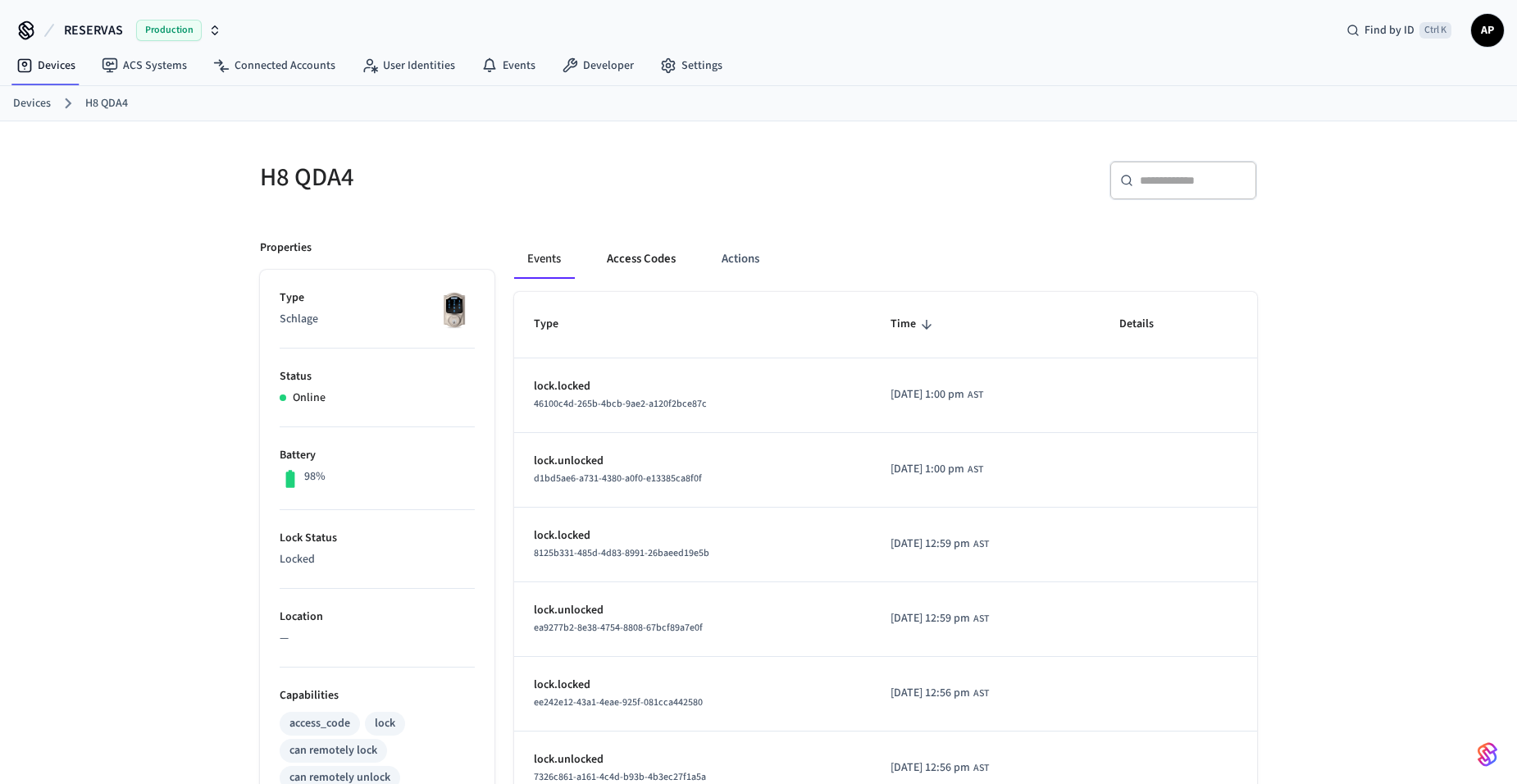
click at [633, 259] on button "Access Codes" at bounding box center [642, 259] width 96 height 39
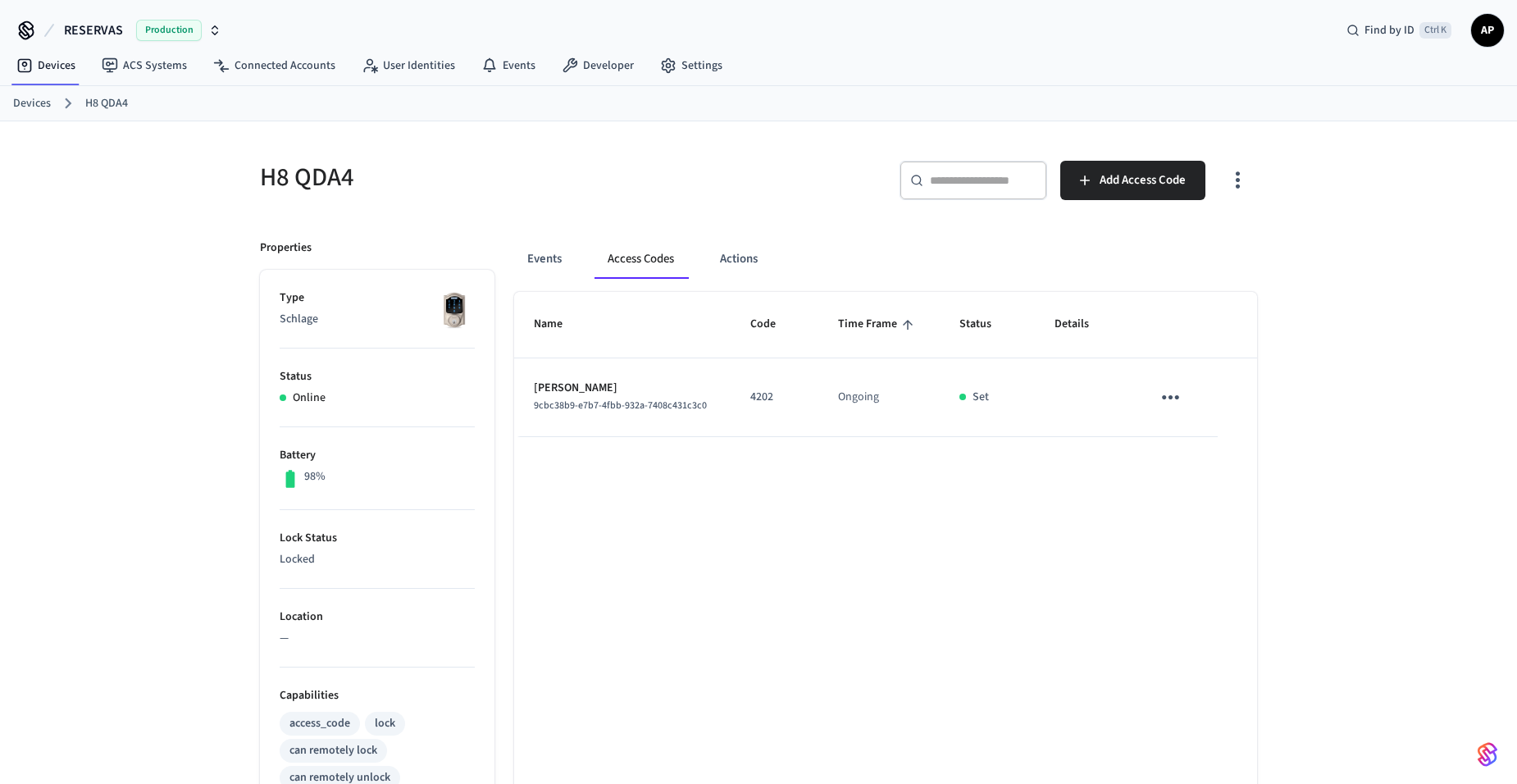
click at [1162, 395] on icon "sticky table" at bounding box center [1171, 397] width 25 height 25
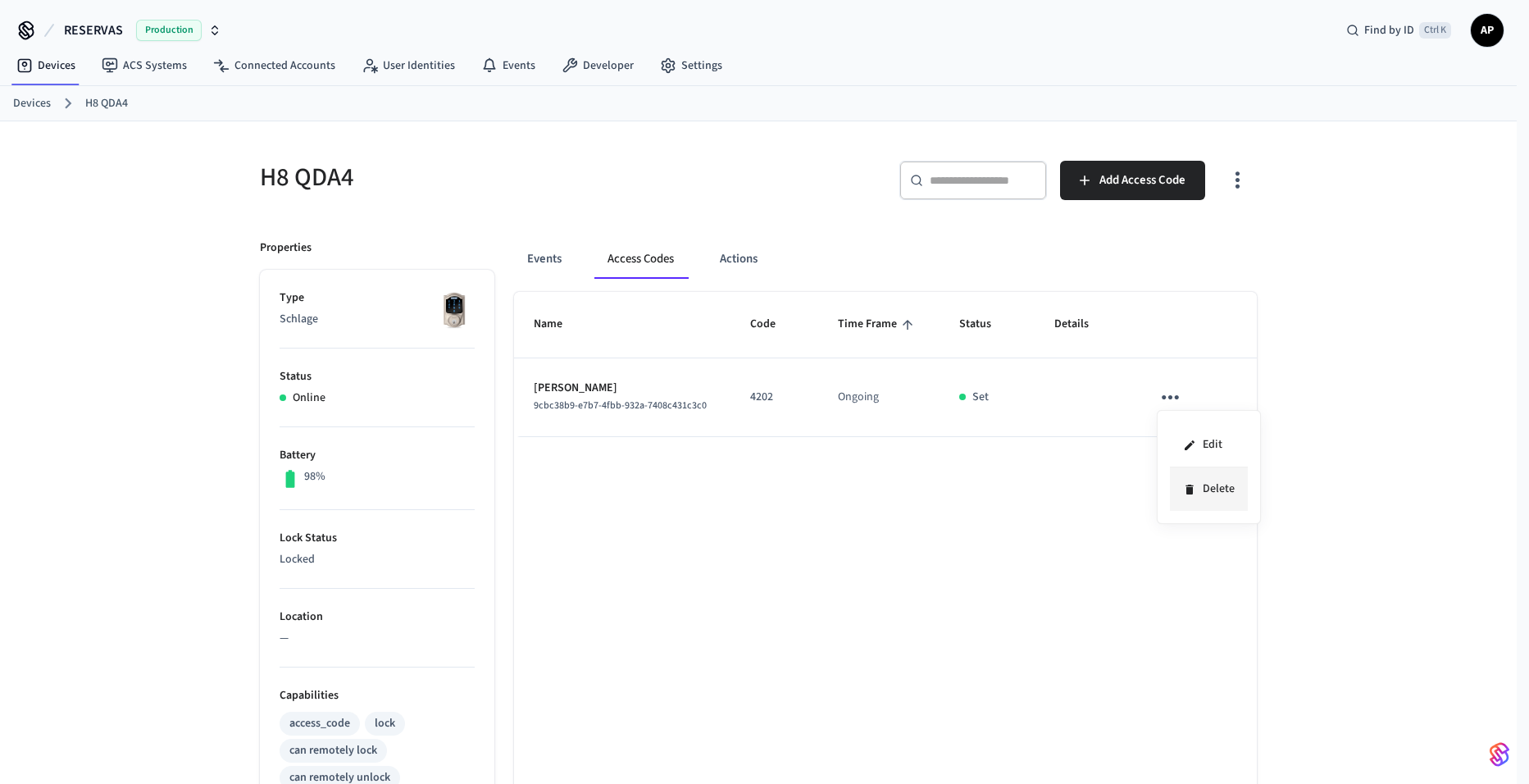
click at [1208, 493] on li "Delete" at bounding box center [1209, 489] width 78 height 43
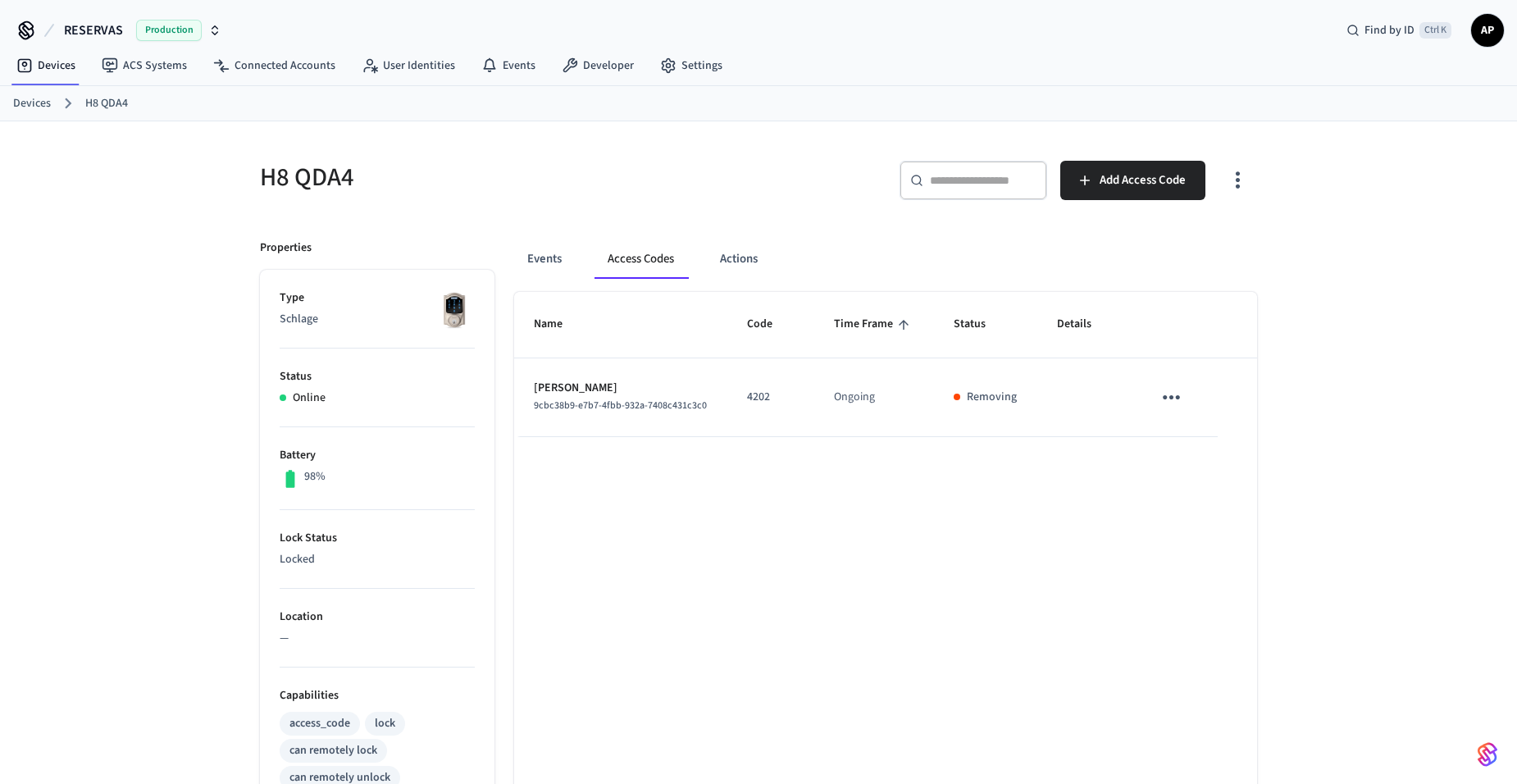
click at [26, 99] on link "Devices" at bounding box center [31, 104] width 37 height 17
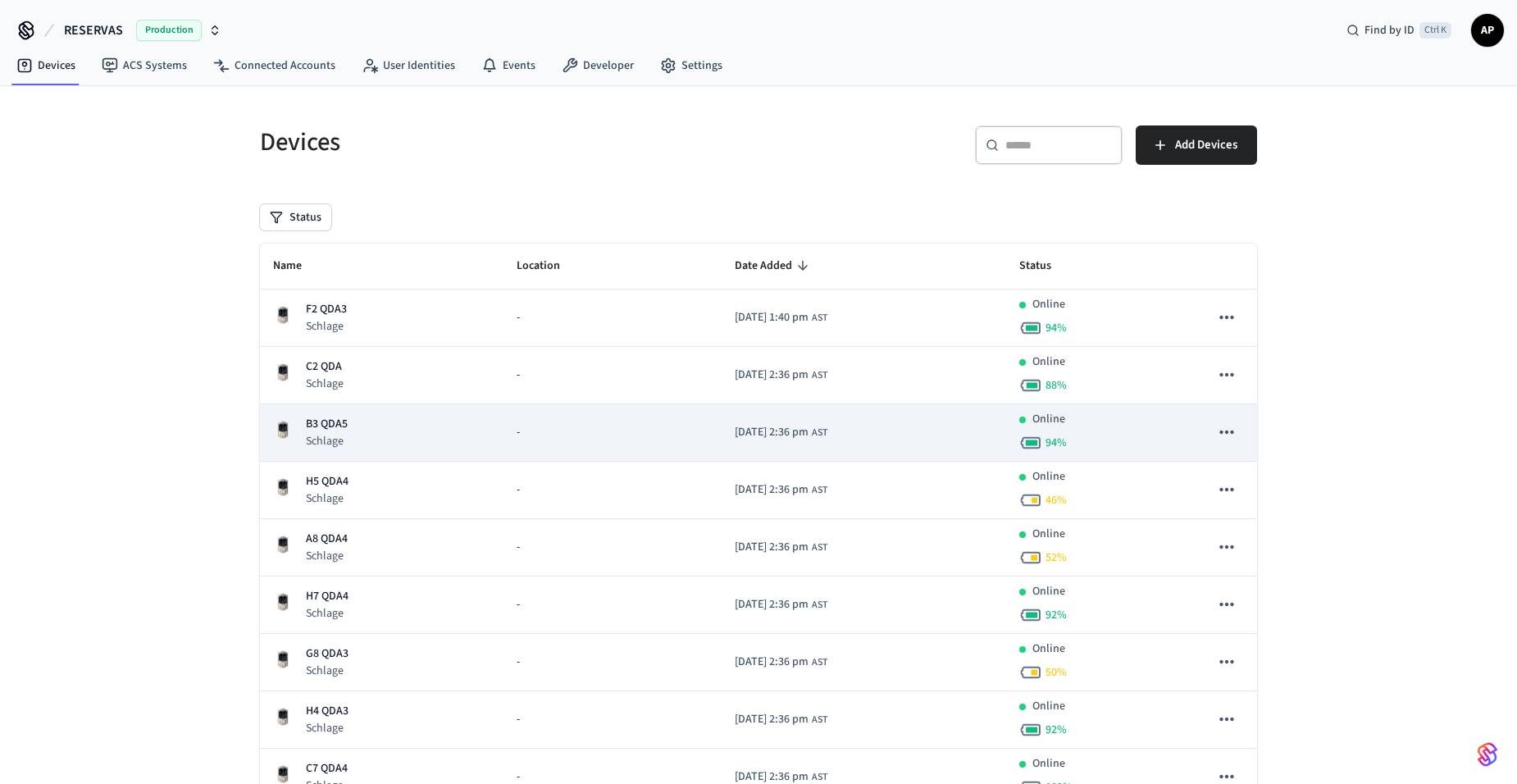
click at [350, 413] on td "B3 QDA5 Schlage" at bounding box center [381, 433] width 243 height 57
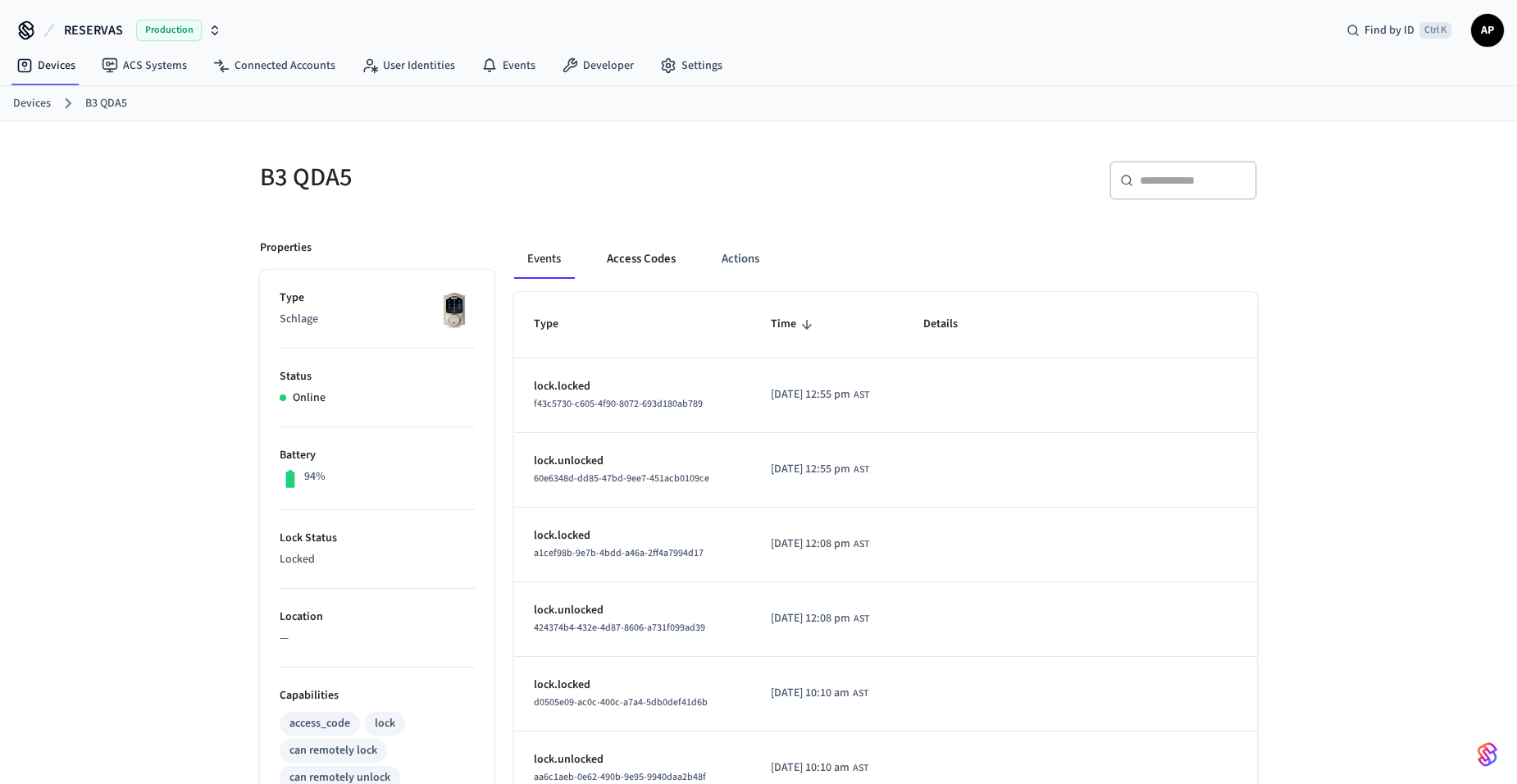
click at [643, 264] on button "Access Codes" at bounding box center [642, 259] width 96 height 39
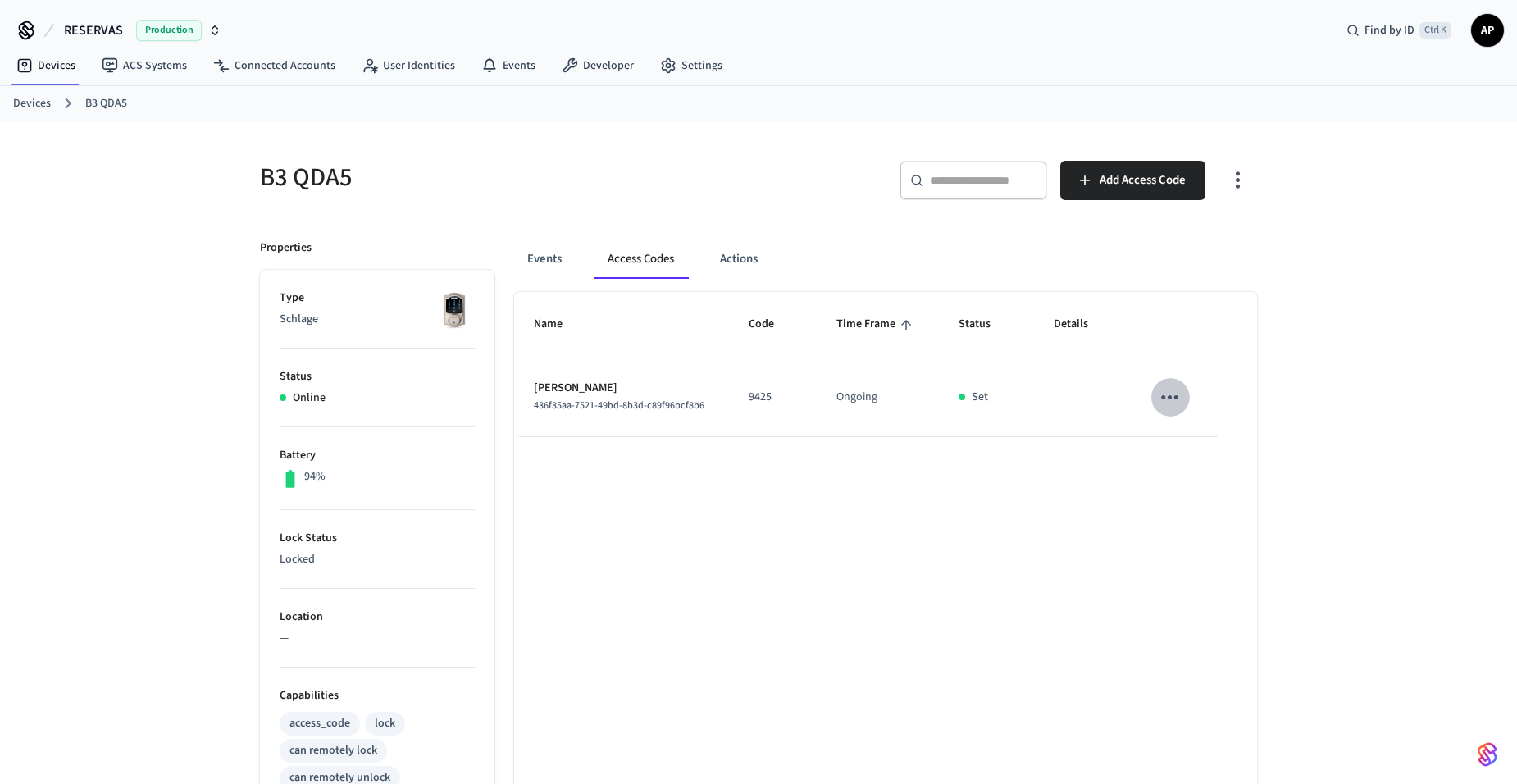
click at [1184, 399] on button "sticky table" at bounding box center [1170, 397] width 38 height 38
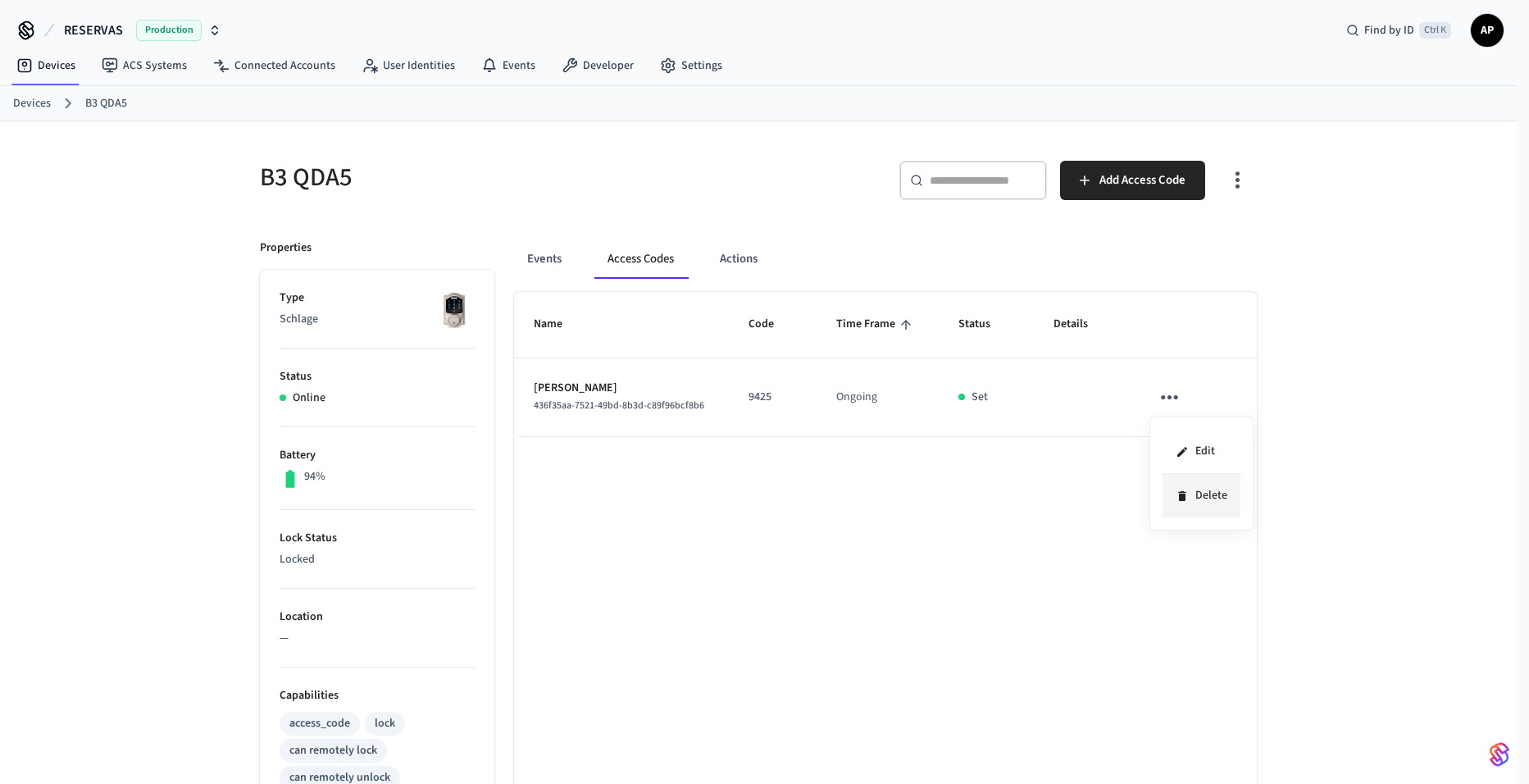
click at [1196, 495] on li "Delete" at bounding box center [1202, 496] width 78 height 43
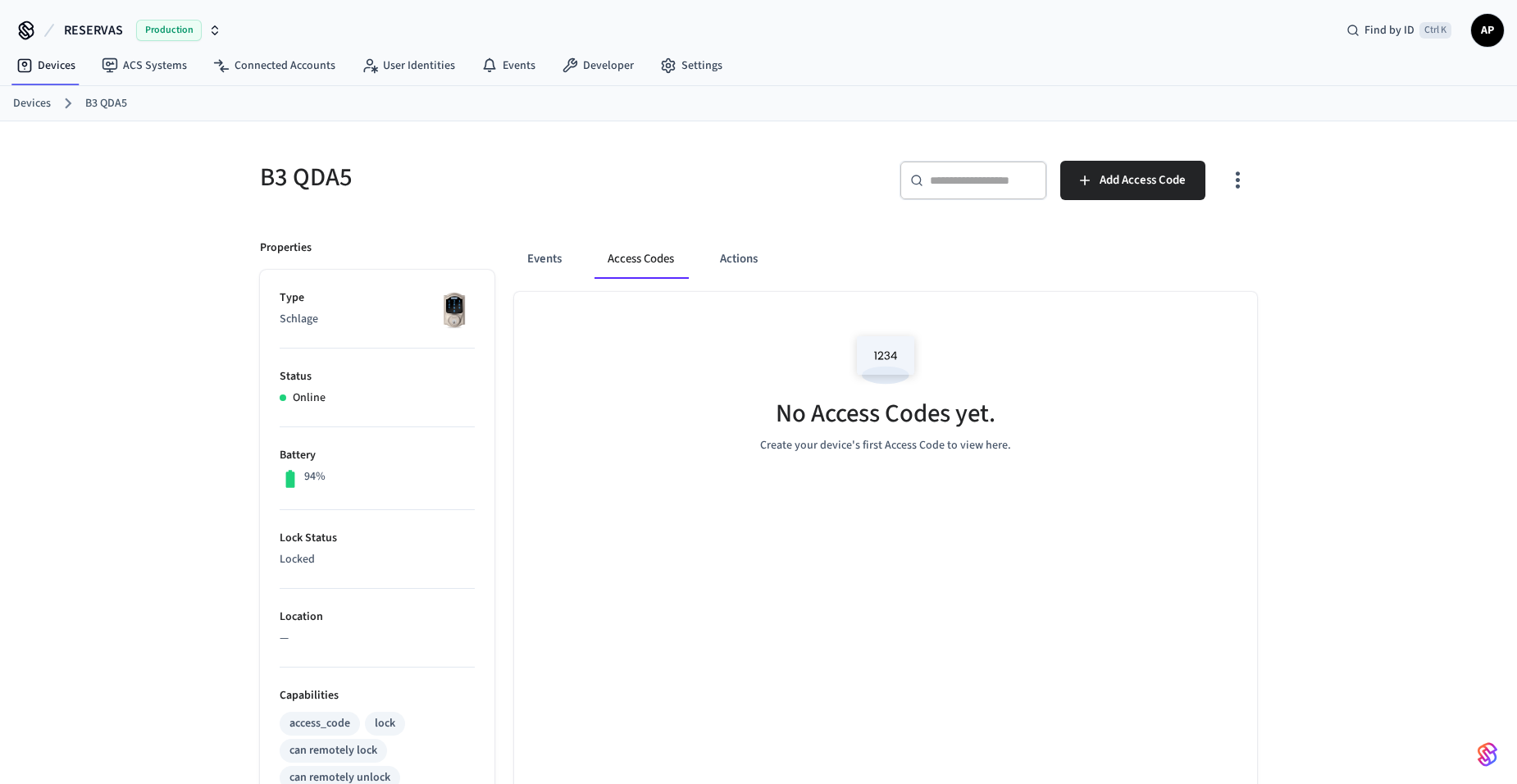
click at [35, 102] on link "Devices" at bounding box center [31, 104] width 37 height 17
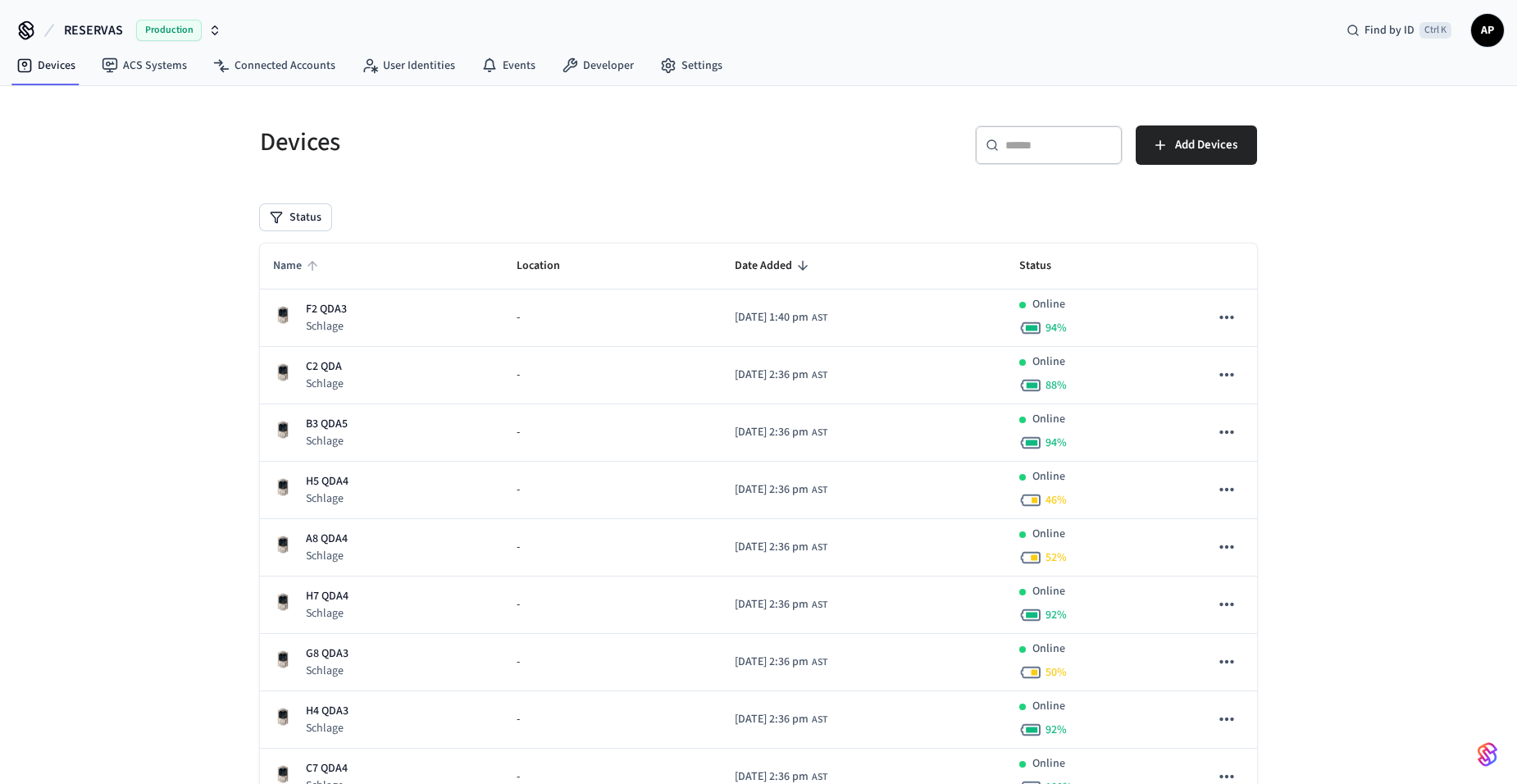
click at [280, 265] on span "Name" at bounding box center [298, 266] width 50 height 25
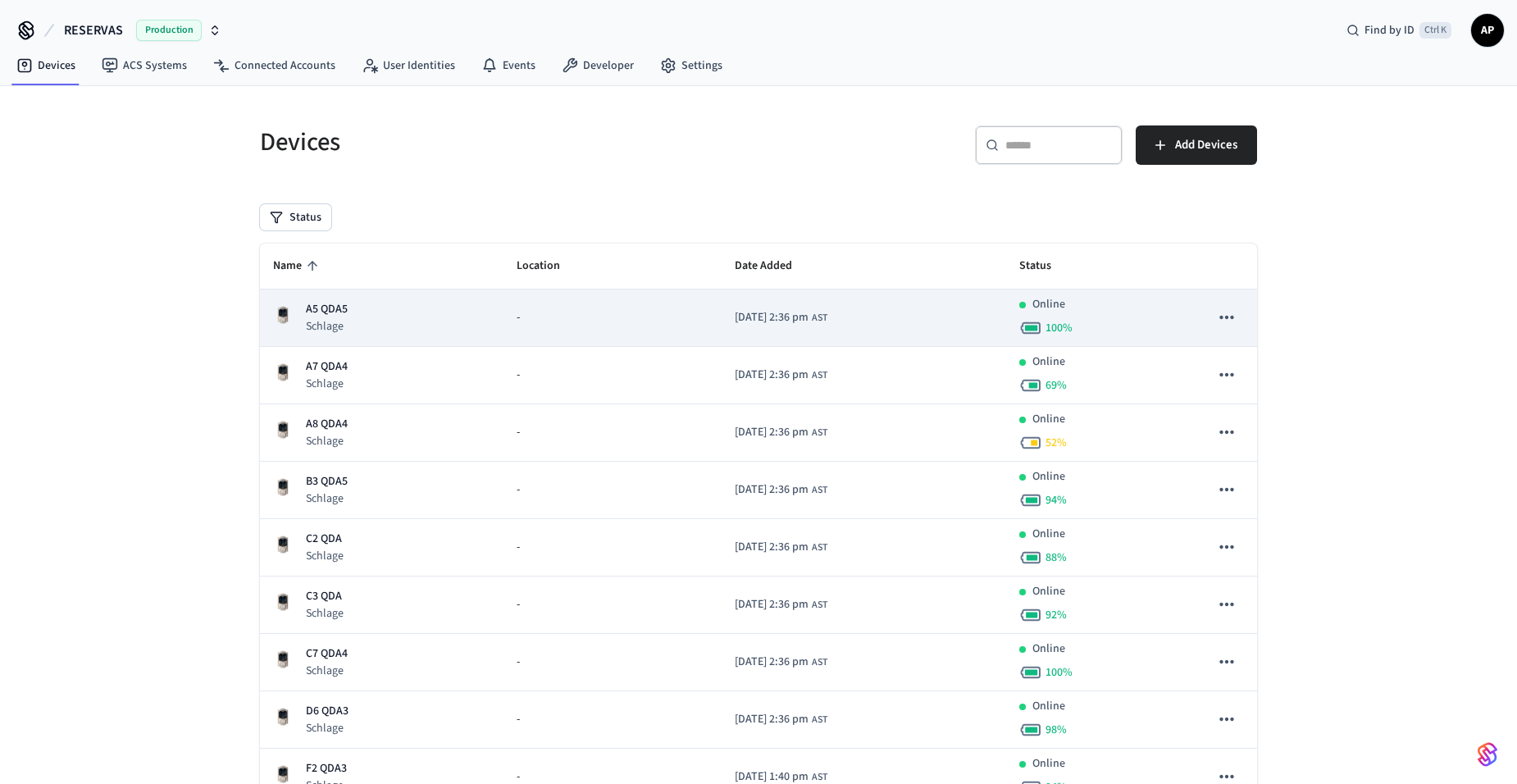
click at [320, 313] on p "A5 QDA5" at bounding box center [326, 310] width 42 height 17
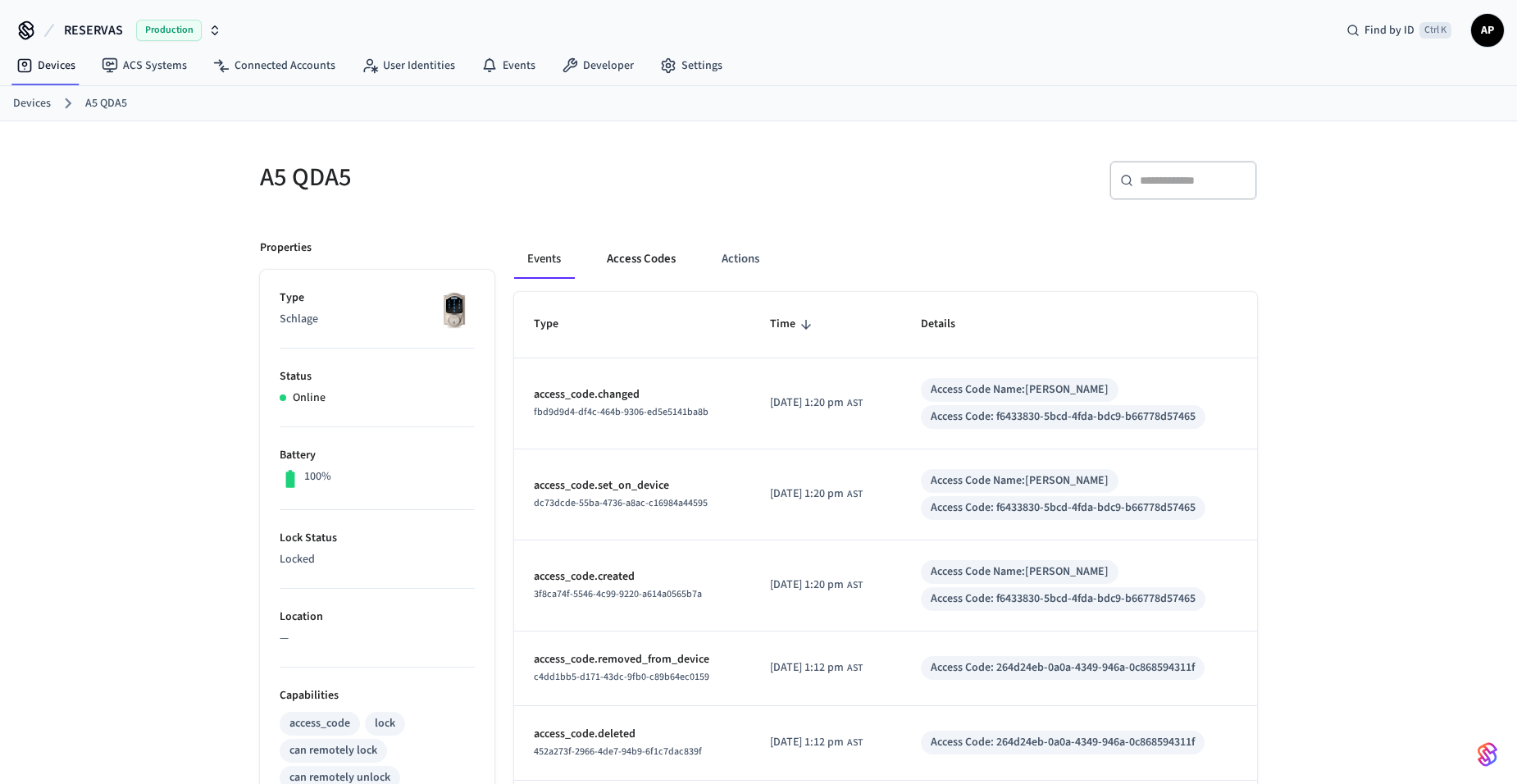
click at [629, 267] on button "Access Codes" at bounding box center [642, 259] width 96 height 39
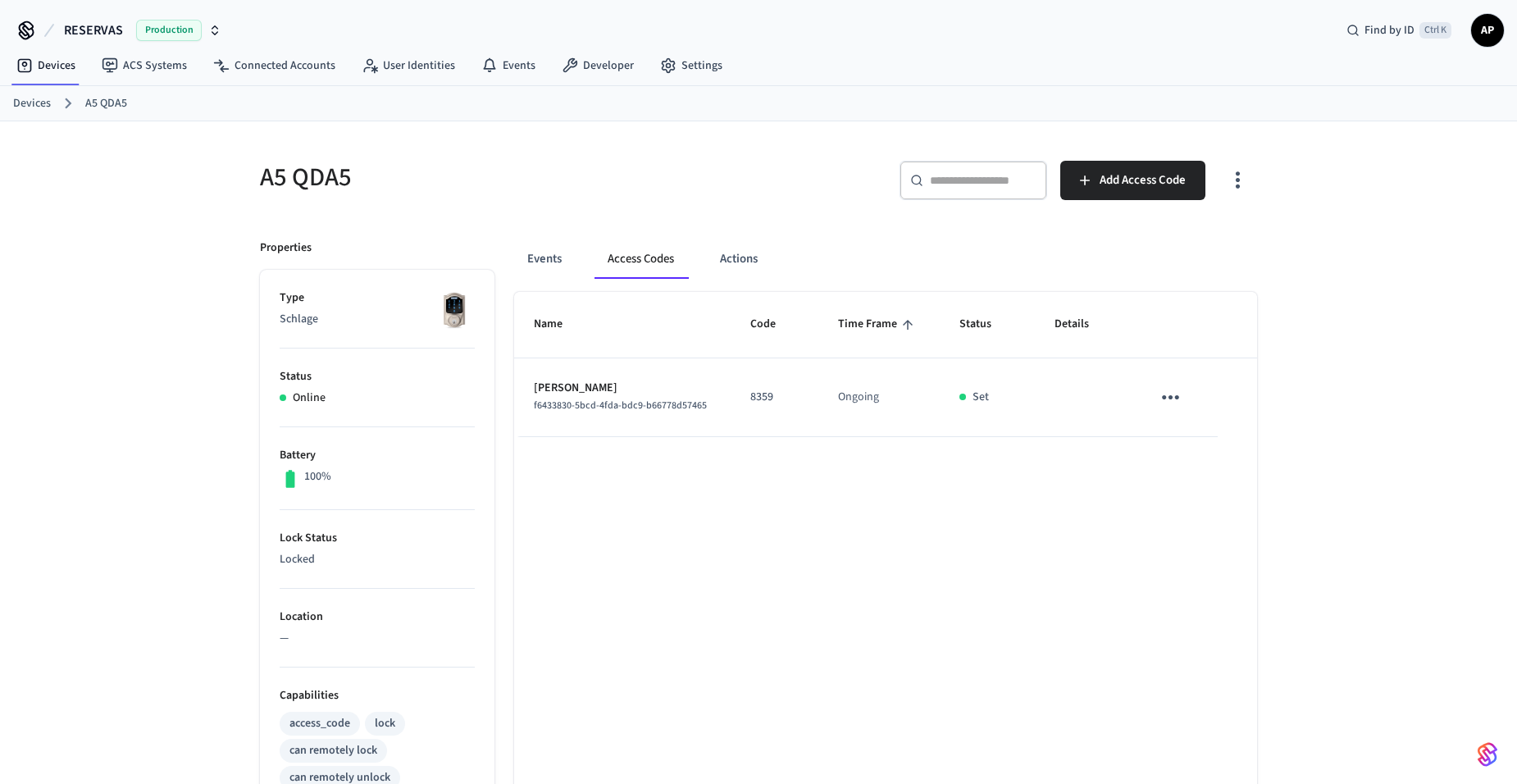
click at [1173, 396] on icon "sticky table" at bounding box center [1171, 397] width 25 height 25
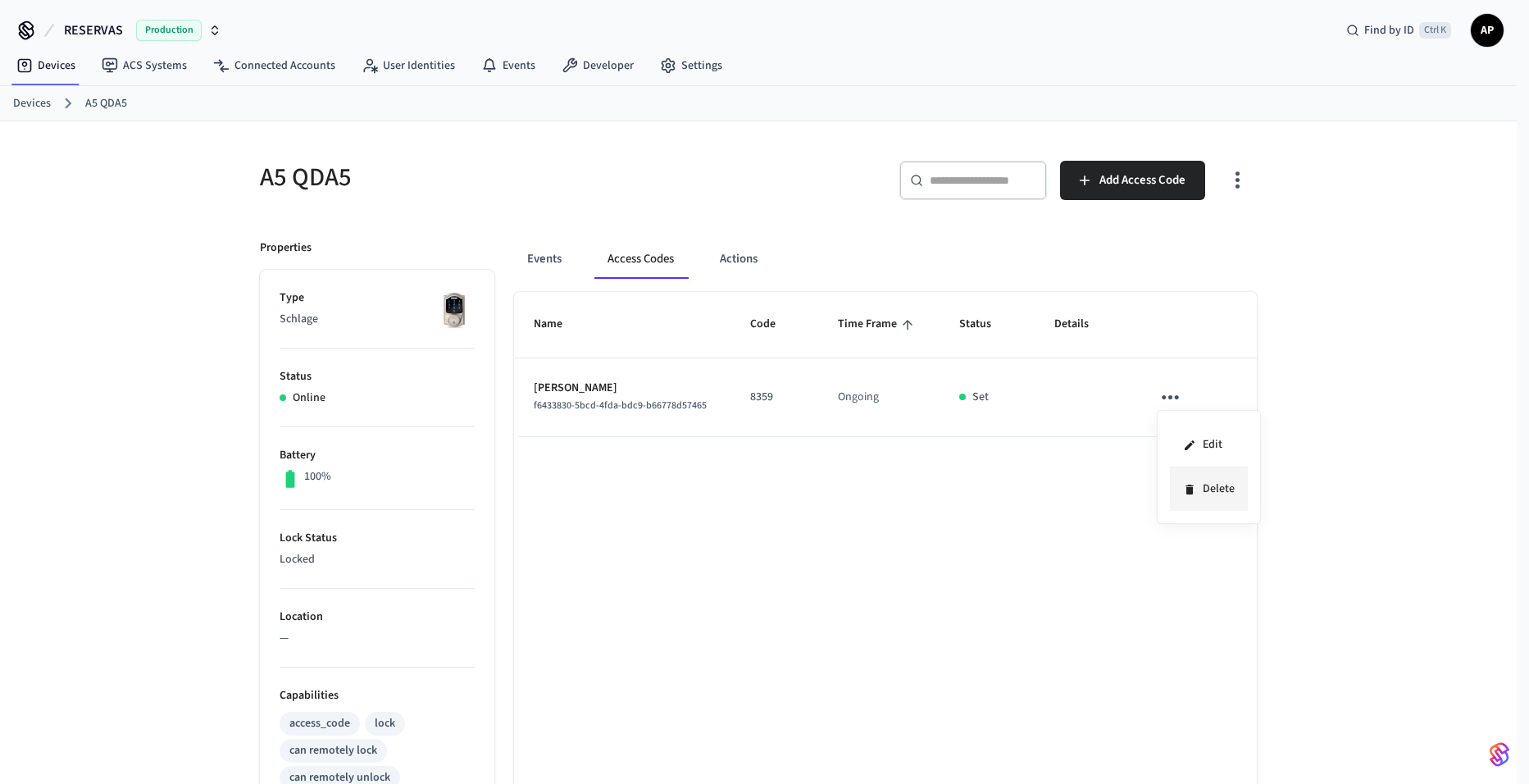
click at [1174, 493] on li "Delete" at bounding box center [1209, 489] width 78 height 43
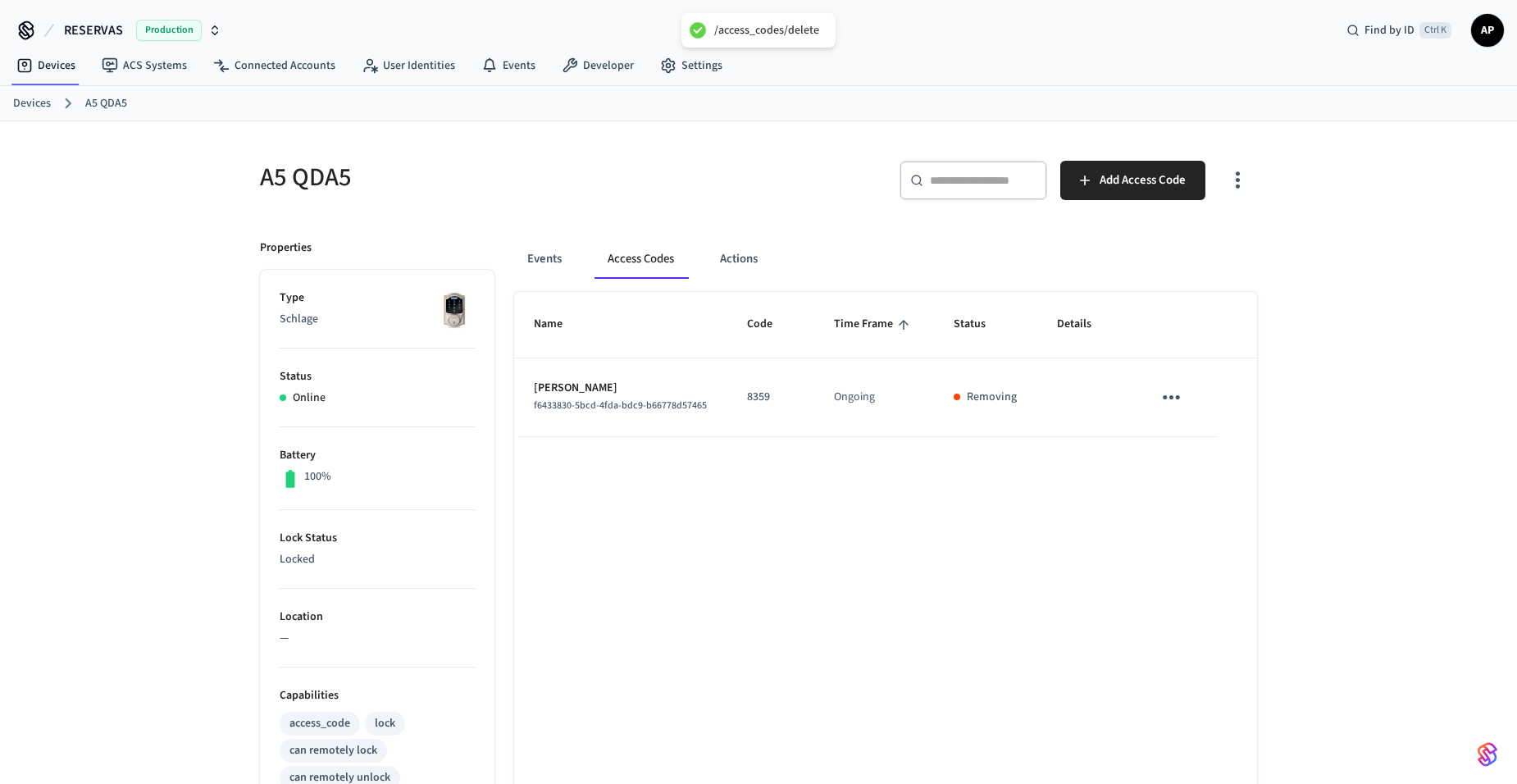
click at [44, 108] on link "Devices" at bounding box center [31, 104] width 37 height 17
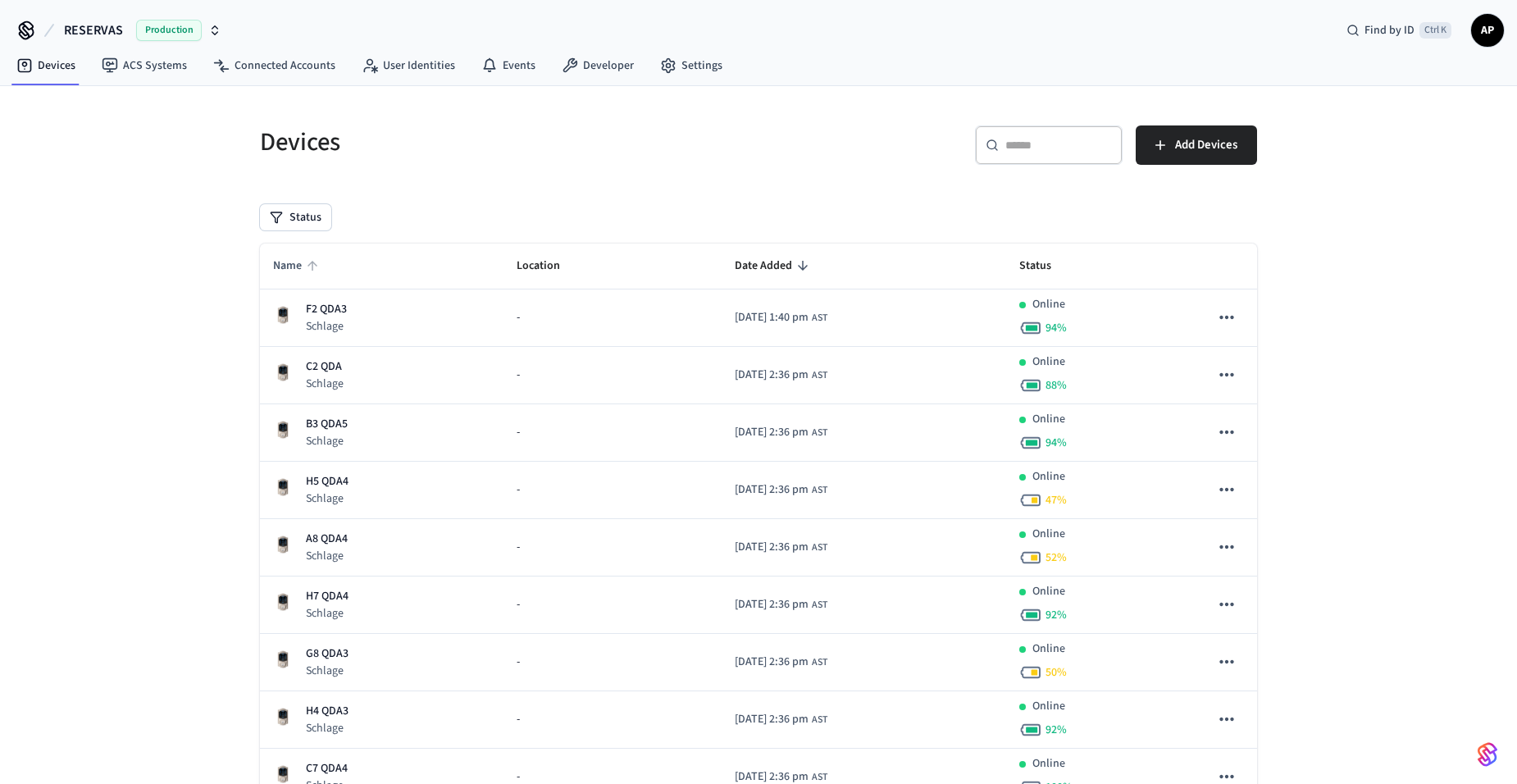
click at [312, 268] on icon "sticky table" at bounding box center [312, 265] width 15 height 15
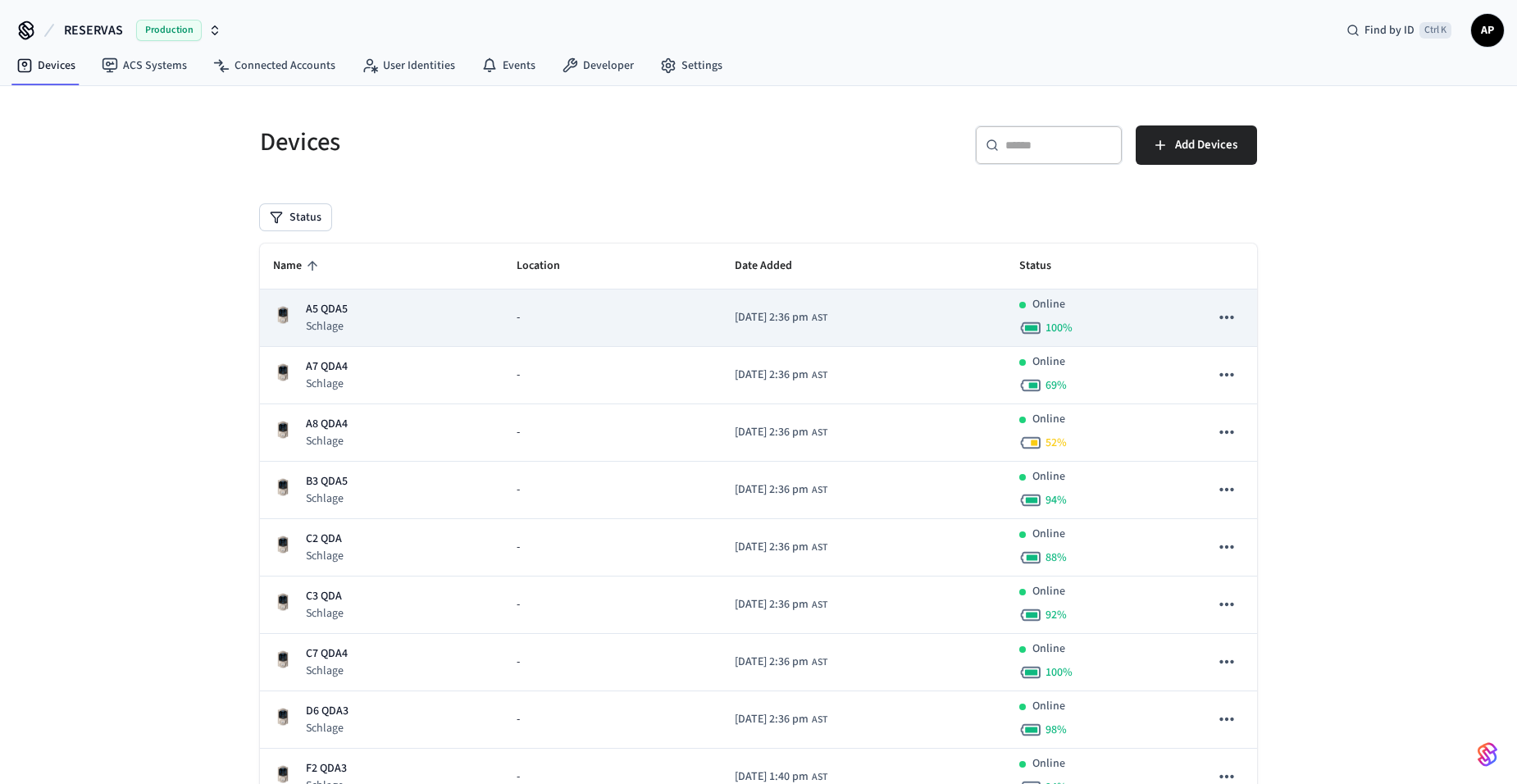
click at [340, 317] on p "A5 QDA5" at bounding box center [326, 310] width 42 height 17
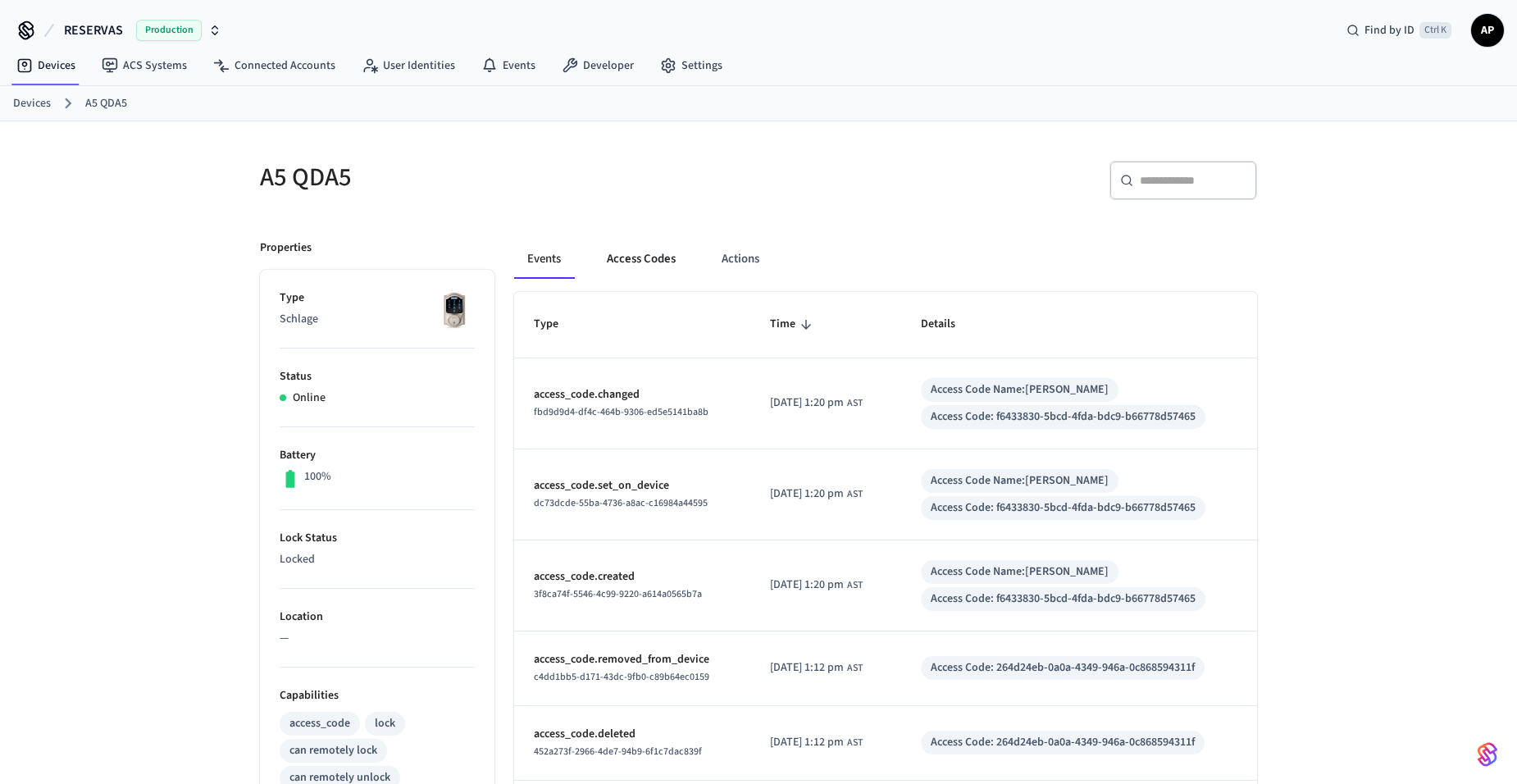
click at [637, 259] on button "Access Codes" at bounding box center [642, 259] width 96 height 39
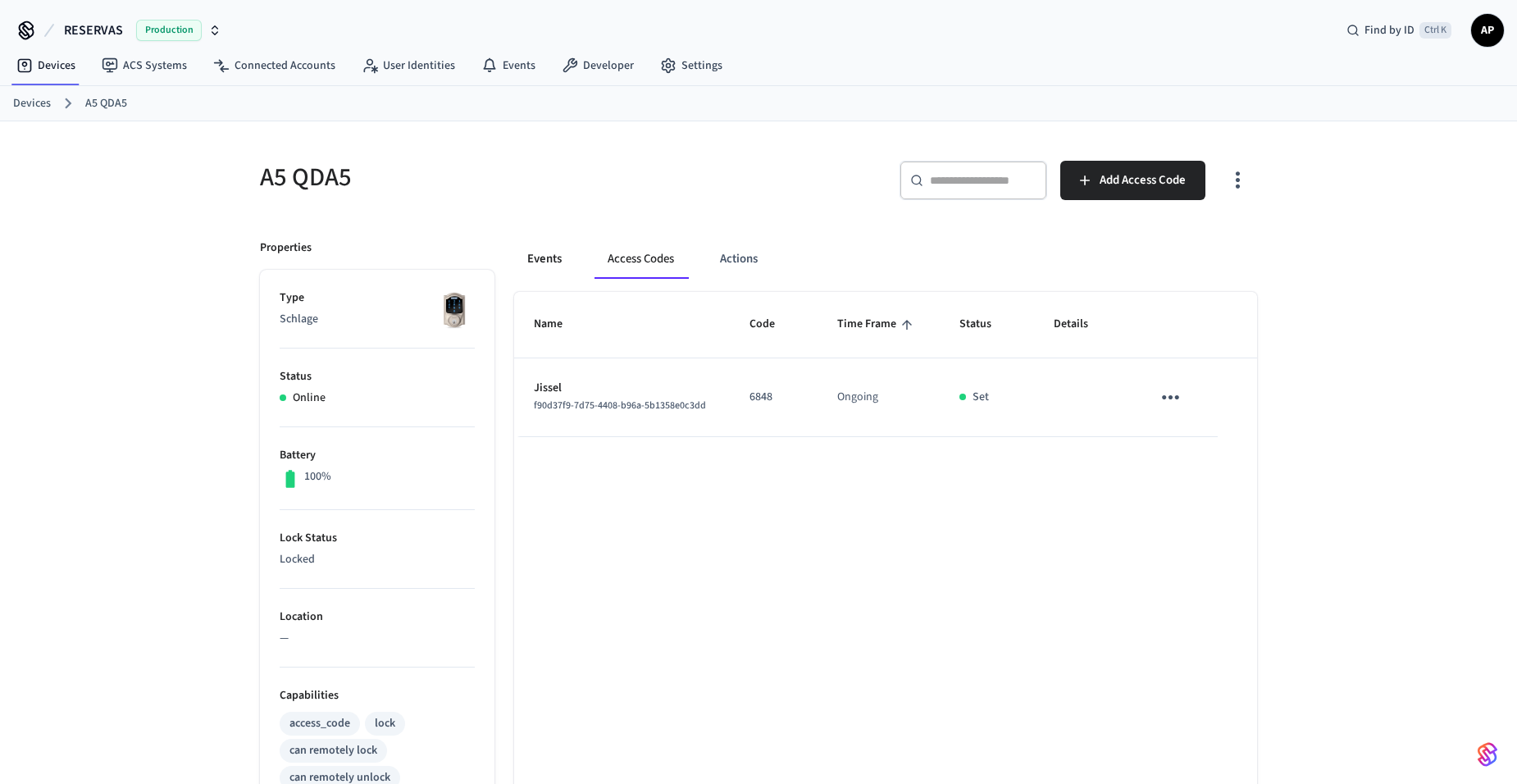
click at [535, 259] on button "Events" at bounding box center [544, 259] width 61 height 39
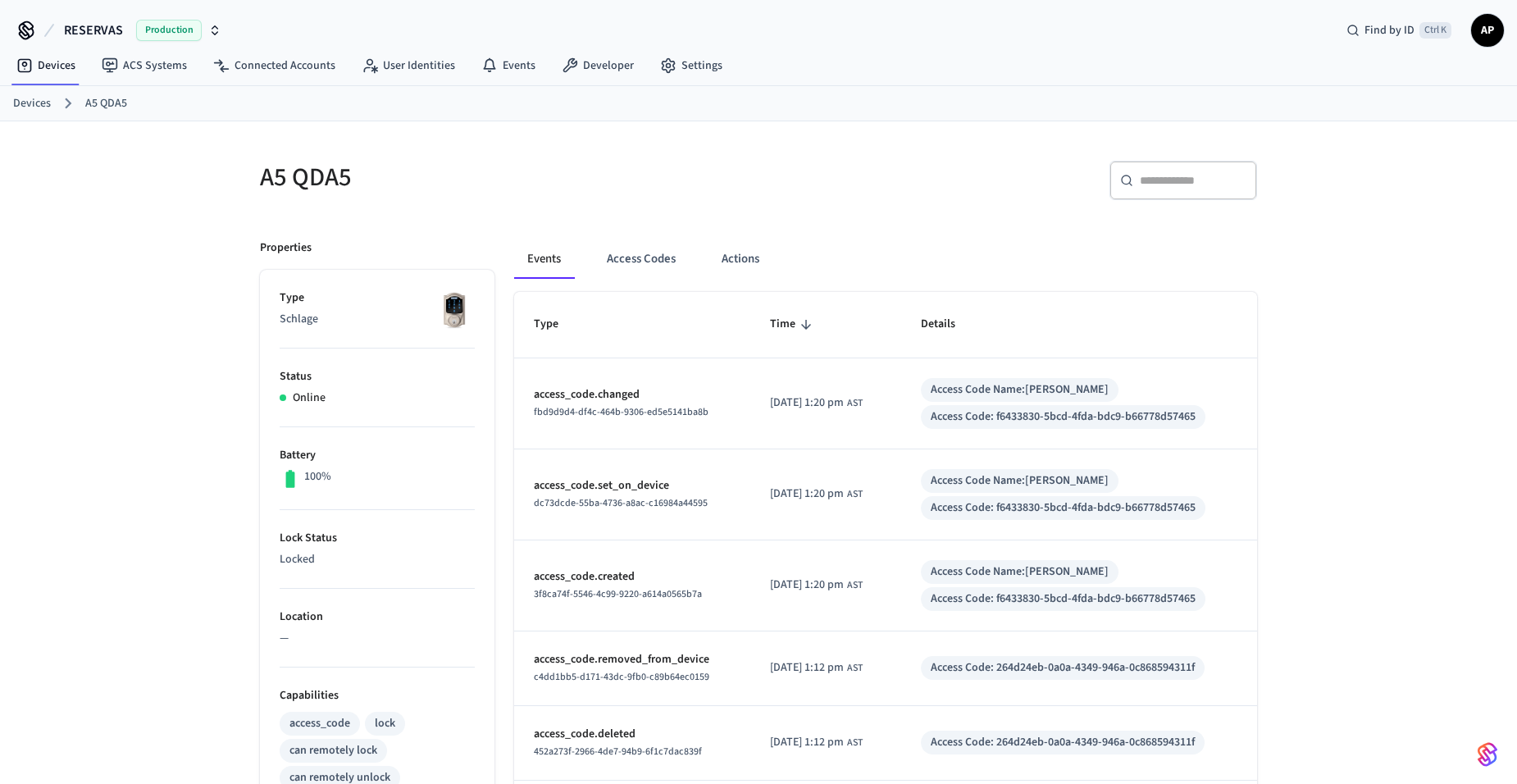
click at [48, 97] on link "Devices" at bounding box center [31, 104] width 37 height 17
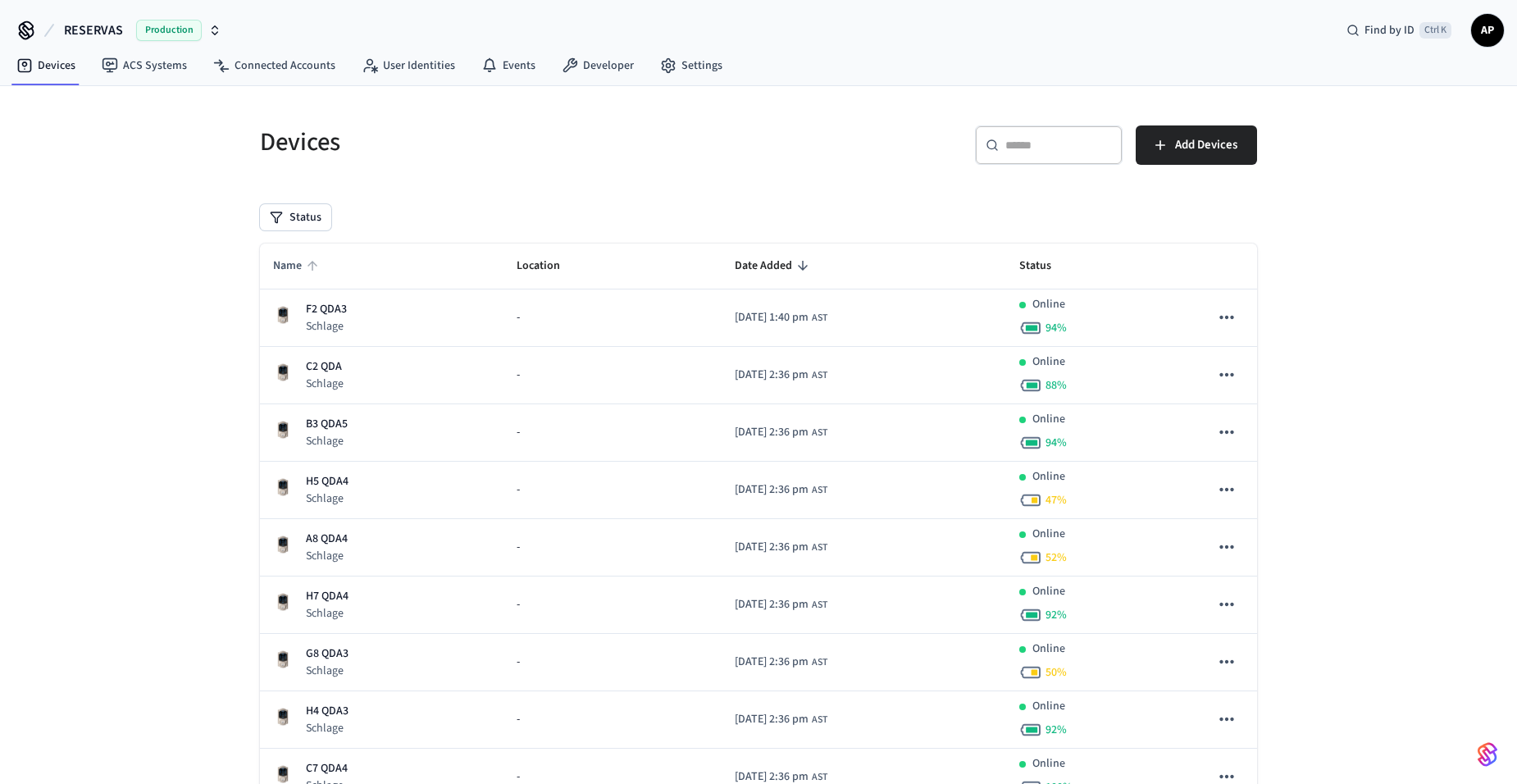
click at [297, 262] on span "Name" at bounding box center [298, 266] width 50 height 25
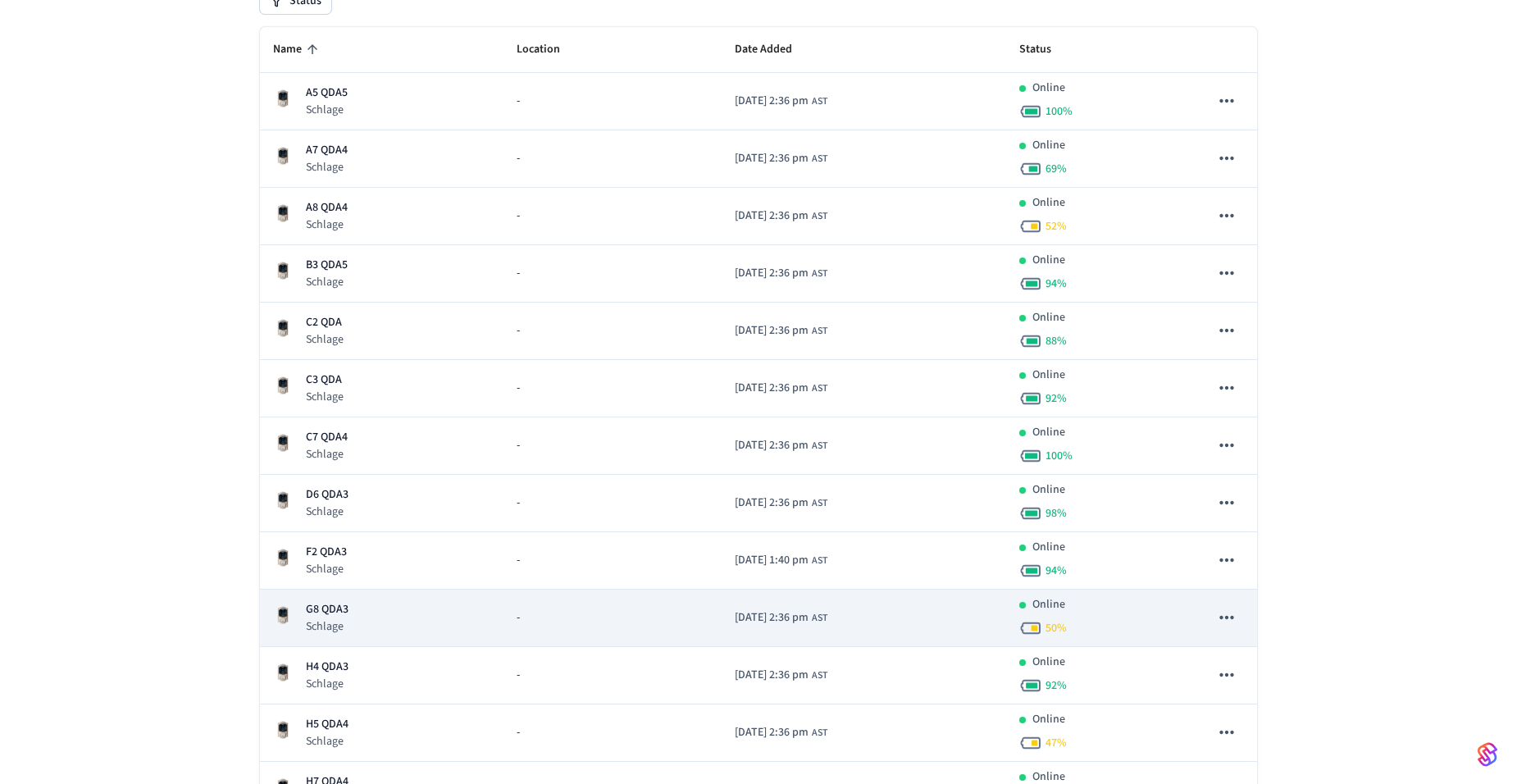
scroll to position [246, 0]
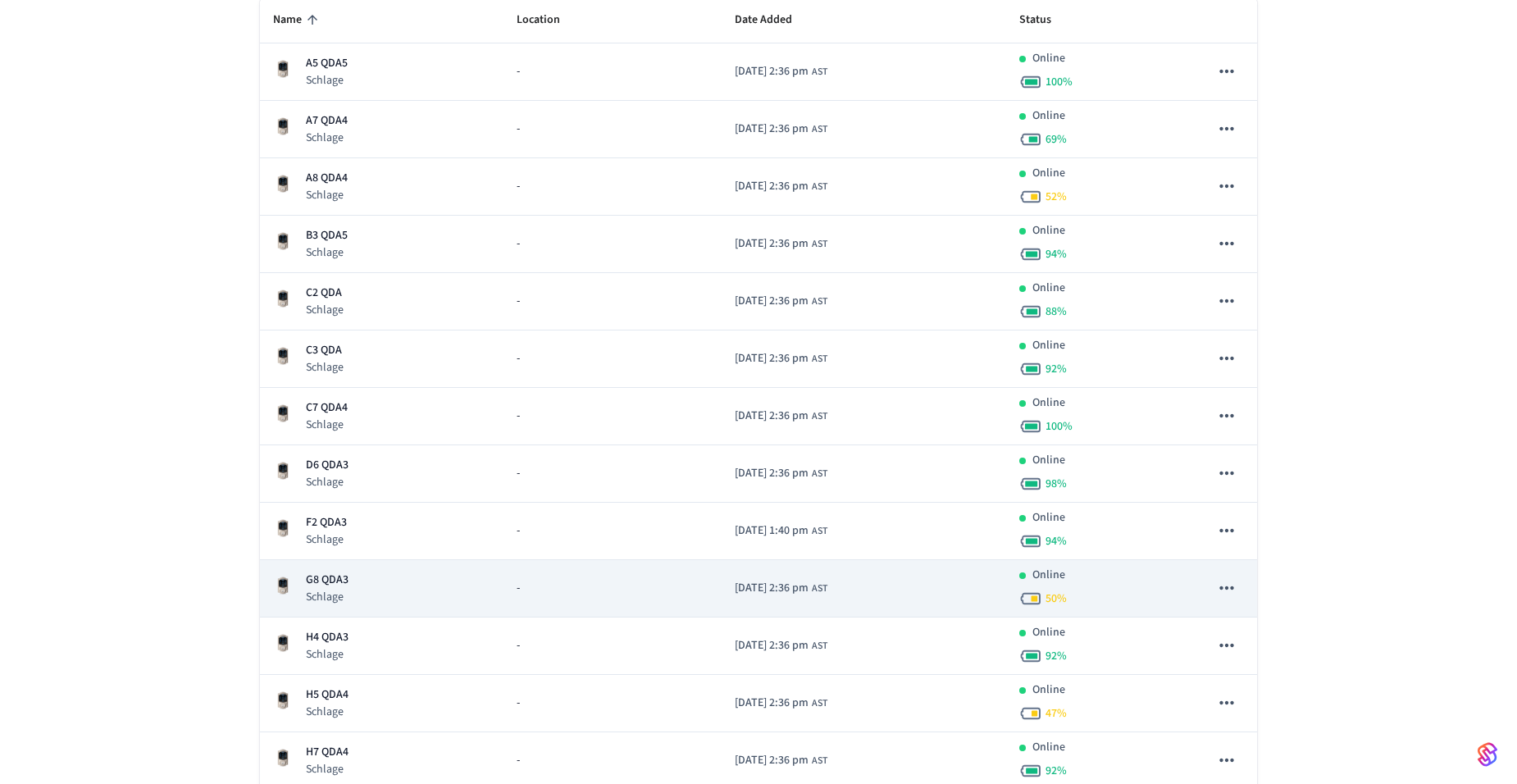
click at [326, 581] on p "G8 QDA3" at bounding box center [326, 580] width 43 height 17
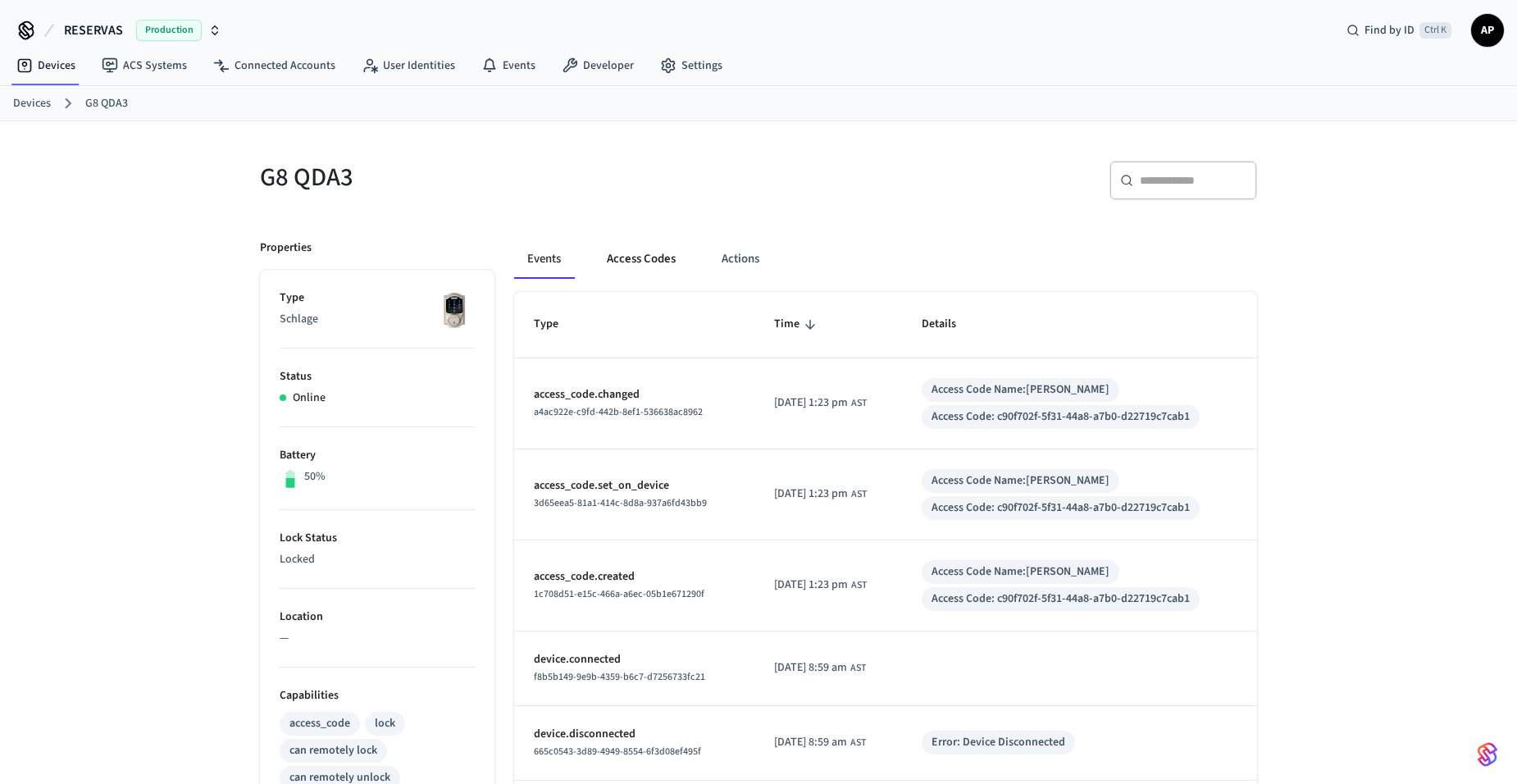
click at [636, 256] on button "Access Codes" at bounding box center [642, 259] width 96 height 39
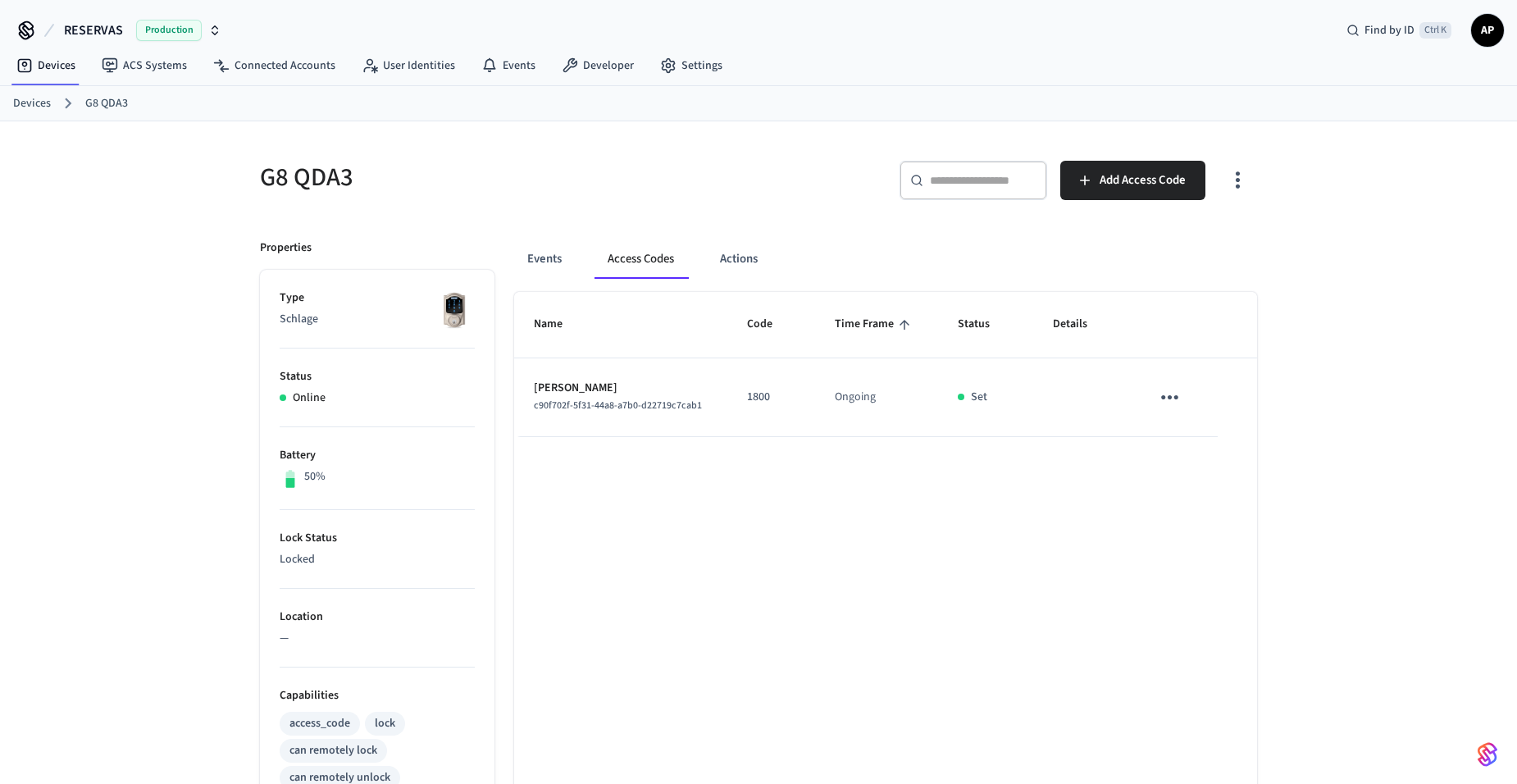
click at [33, 96] on link "Devices" at bounding box center [31, 104] width 37 height 17
